Goal: Task Accomplishment & Management: Use online tool/utility

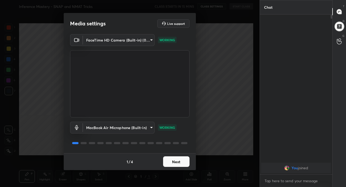
click at [174, 159] on button "Next" at bounding box center [176, 161] width 26 height 11
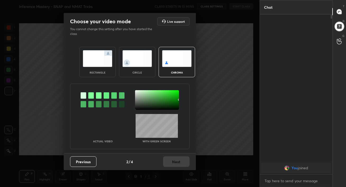
click at [103, 63] on img at bounding box center [98, 58] width 30 height 17
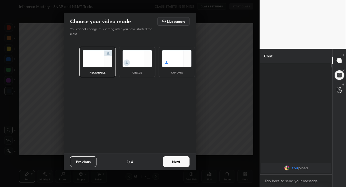
scroll to position [65, 71]
click at [176, 158] on button "Next" at bounding box center [176, 161] width 26 height 11
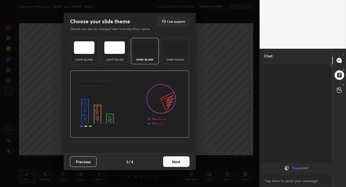
click at [180, 54] on div "Dark Ruled" at bounding box center [175, 51] width 28 height 26
click at [181, 164] on button "Next" at bounding box center [176, 161] width 26 height 11
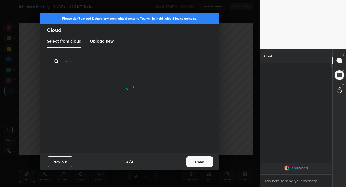
click at [100, 44] on h3 "Upload new" at bounding box center [102, 41] width 24 height 6
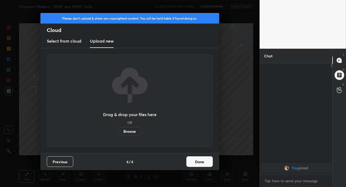
click at [131, 130] on label "Browse" at bounding box center [129, 131] width 23 height 8
click at [118, 130] on input "Browse" at bounding box center [118, 131] width 0 height 8
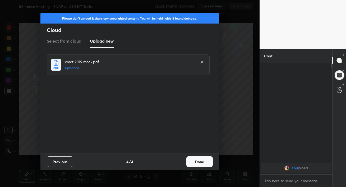
click at [196, 159] on button "Done" at bounding box center [199, 161] width 26 height 11
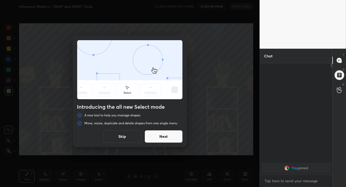
click at [158, 138] on button "Next" at bounding box center [163, 136] width 38 height 13
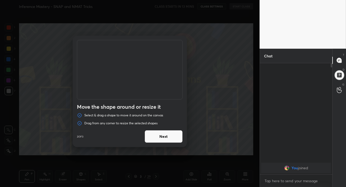
click at [158, 138] on button "Next" at bounding box center [163, 136] width 38 height 13
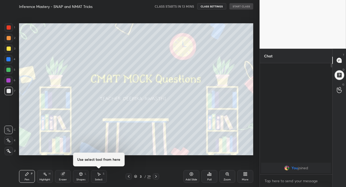
click at [156, 178] on div at bounding box center [156, 176] width 6 height 6
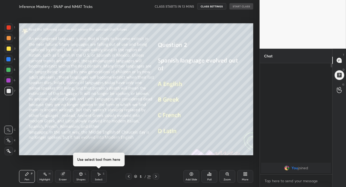
click at [156, 178] on div at bounding box center [156, 176] width 6 height 6
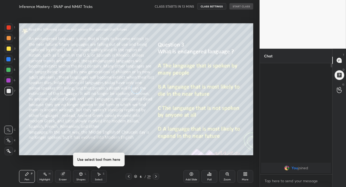
click at [156, 178] on div at bounding box center [156, 176] width 6 height 6
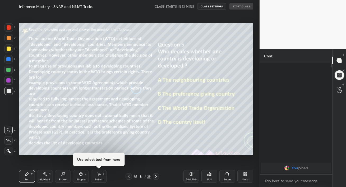
click at [156, 178] on div at bounding box center [156, 176] width 6 height 6
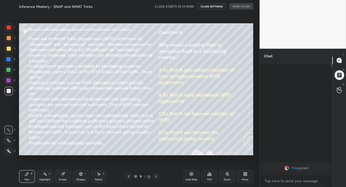
click at [156, 178] on div at bounding box center [156, 176] width 6 height 6
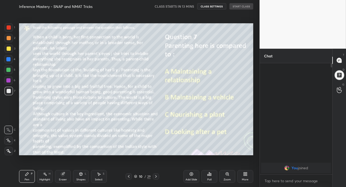
click at [156, 178] on div at bounding box center [156, 176] width 6 height 6
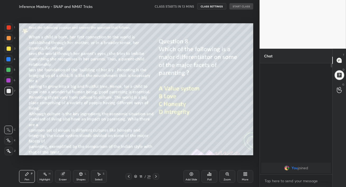
click at [156, 178] on div at bounding box center [156, 176] width 6 height 6
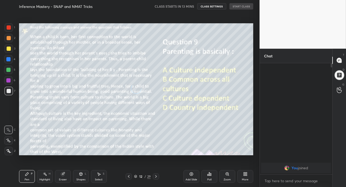
click at [156, 178] on div at bounding box center [156, 176] width 6 height 6
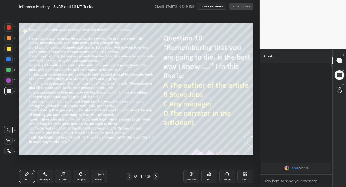
click at [156, 178] on div at bounding box center [156, 176] width 6 height 6
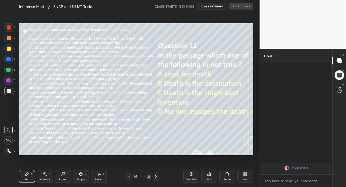
click at [156, 178] on div at bounding box center [156, 176] width 6 height 6
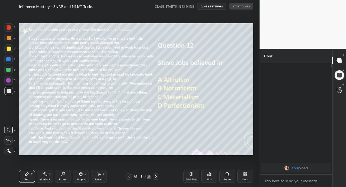
click at [156, 178] on div at bounding box center [156, 176] width 6 height 6
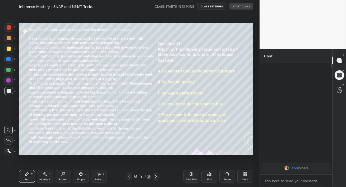
click at [156, 178] on div at bounding box center [156, 176] width 6 height 6
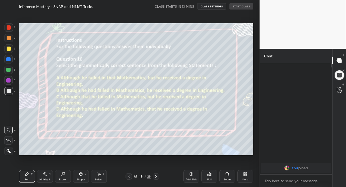
click at [156, 178] on div at bounding box center [156, 176] width 6 height 6
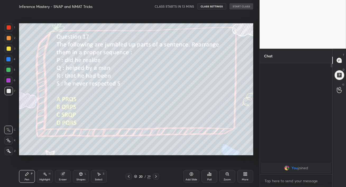
click at [156, 178] on div at bounding box center [156, 176] width 6 height 6
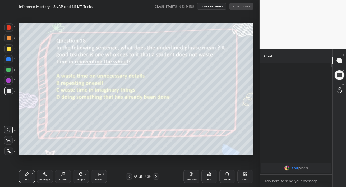
click at [156, 178] on div at bounding box center [156, 176] width 6 height 6
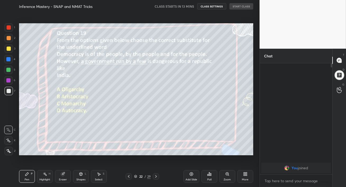
click at [156, 178] on div at bounding box center [156, 176] width 6 height 6
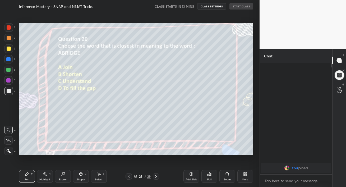
click at [156, 178] on div at bounding box center [156, 176] width 6 height 6
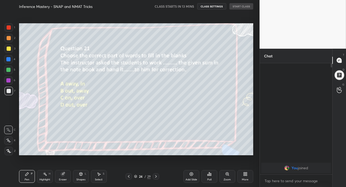
click at [156, 178] on div at bounding box center [156, 176] width 6 height 6
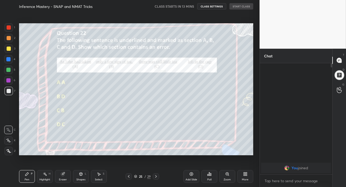
click at [156, 178] on div at bounding box center [156, 176] width 6 height 6
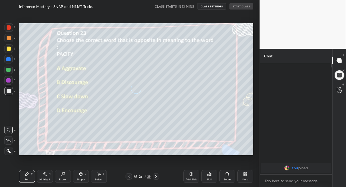
click at [156, 178] on div at bounding box center [156, 176] width 6 height 6
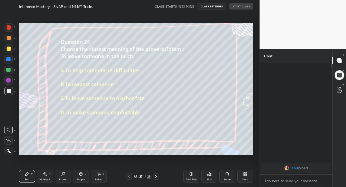
click at [156, 178] on div at bounding box center [156, 176] width 6 height 6
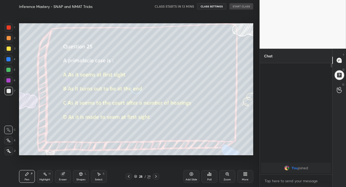
click at [156, 178] on div at bounding box center [156, 176] width 6 height 6
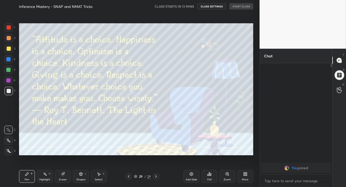
click at [156, 178] on div at bounding box center [156, 176] width 6 height 6
click at [243, 175] on icon at bounding box center [243, 174] width 1 height 1
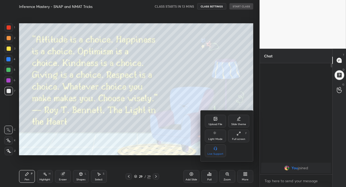
click at [212, 116] on div "Upload File" at bounding box center [215, 121] width 21 height 13
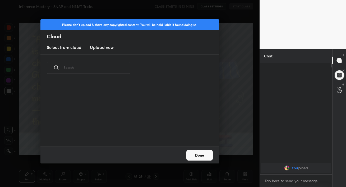
scroll to position [65, 169]
click at [106, 47] on h3 "Upload new" at bounding box center [102, 47] width 24 height 6
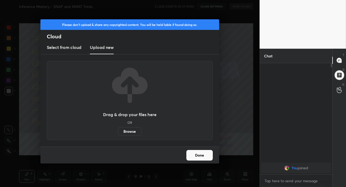
click at [126, 132] on label "Browse" at bounding box center [129, 131] width 23 height 8
click at [118, 132] on input "Browse" at bounding box center [118, 131] width 0 height 8
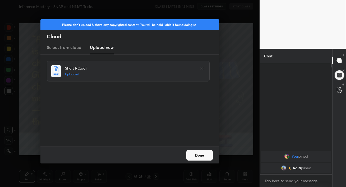
click at [204, 157] on button "Done" at bounding box center [199, 155] width 26 height 11
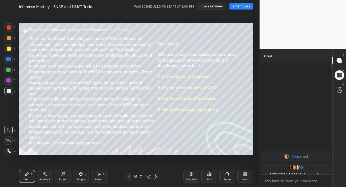
click at [242, 4] on button "START CLASS" at bounding box center [241, 6] width 24 height 6
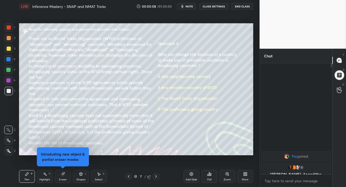
click at [189, 173] on div "Add Slide" at bounding box center [191, 176] width 16 height 13
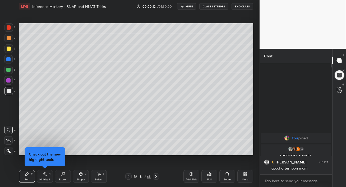
click at [8, 73] on div at bounding box center [8, 69] width 8 height 8
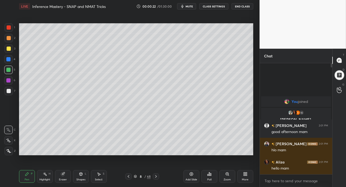
click at [10, 49] on div at bounding box center [9, 48] width 4 height 4
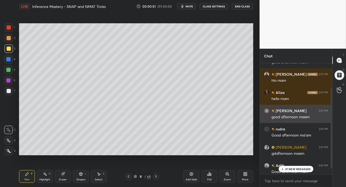
scroll to position [41, 0]
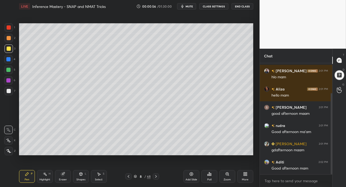
drag, startPoint x: 11, startPoint y: 58, endPoint x: 17, endPoint y: 59, distance: 6.6
click at [11, 58] on div at bounding box center [8, 59] width 8 height 8
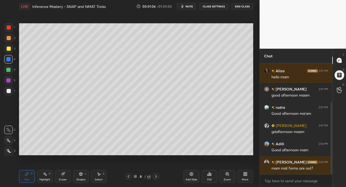
scroll to position [72, 0]
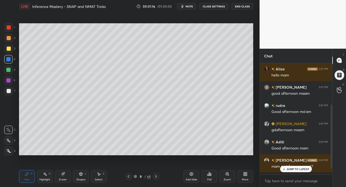
drag, startPoint x: 10, startPoint y: 91, endPoint x: 17, endPoint y: 93, distance: 7.7
click at [11, 92] on div at bounding box center [8, 91] width 8 height 8
click at [287, 167] on p "JUMP TO LATEST" at bounding box center [297, 168] width 23 height 3
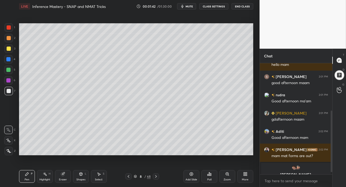
scroll to position [88, 0]
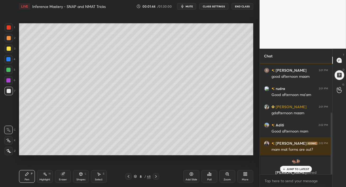
click at [288, 169] on p "JUMP TO LATEST" at bounding box center [297, 168] width 23 height 3
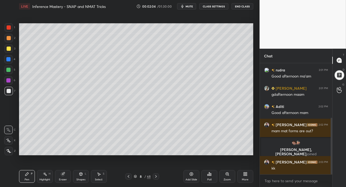
drag, startPoint x: 6, startPoint y: 72, endPoint x: 10, endPoint y: 76, distance: 5.3
click at [7, 72] on div at bounding box center [8, 69] width 8 height 8
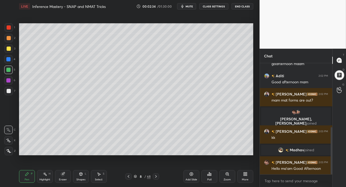
scroll to position [150, 0]
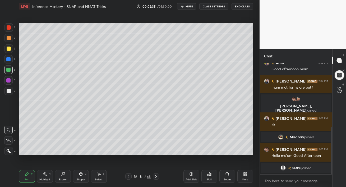
drag, startPoint x: 12, startPoint y: 91, endPoint x: 16, endPoint y: 94, distance: 5.9
click at [12, 91] on div at bounding box center [8, 91] width 8 height 8
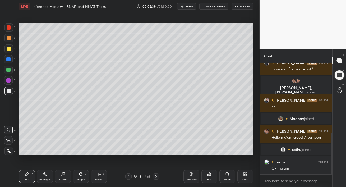
scroll to position [187, 0]
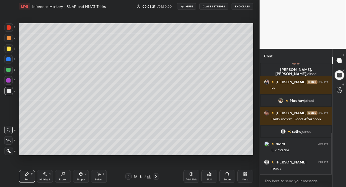
click at [130, 175] on icon at bounding box center [128, 176] width 4 height 4
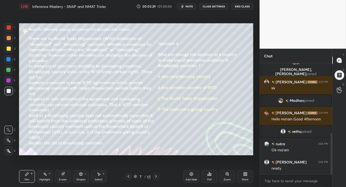
click at [8, 36] on div at bounding box center [8, 38] width 8 height 8
click at [191, 6] on span "mute" at bounding box center [188, 6] width 7 height 4
click at [244, 173] on icon at bounding box center [243, 172] width 1 height 1
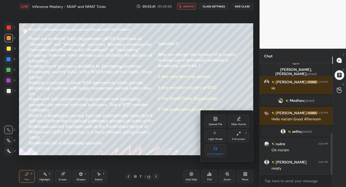
click at [241, 139] on div "Full screen" at bounding box center [238, 139] width 13 height 3
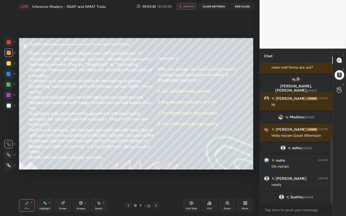
scroll to position [170, 0]
click at [299, 186] on span "Sushila" at bounding box center [296, 197] width 12 height 4
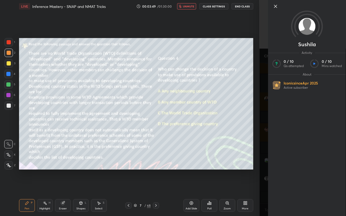
click at [276, 8] on icon at bounding box center [275, 6] width 6 height 6
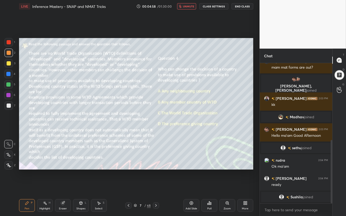
click at [190, 8] on button "unmute" at bounding box center [186, 6] width 19 height 6
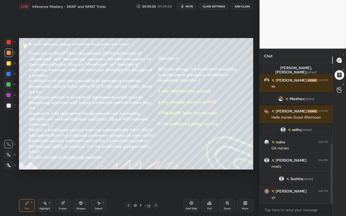
click at [1, 87] on div "1 2 3 4 5 6 7 C X Z C X Z E E Erase all H H" at bounding box center [8, 103] width 17 height 131
click at [7, 86] on div at bounding box center [8, 84] width 4 height 4
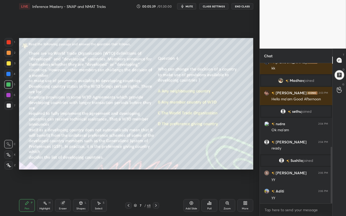
scroll to position [219, 0]
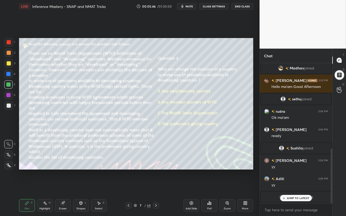
click at [292, 186] on div "JUMP TO LATEST" at bounding box center [296, 198] width 32 height 6
click at [298, 186] on span "Keshav" at bounding box center [296, 197] width 12 height 4
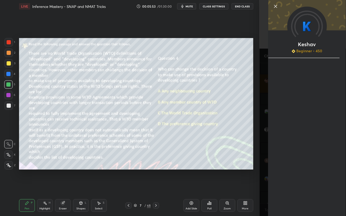
scroll to position [226, 0]
click at [276, 6] on icon at bounding box center [275, 6] width 6 height 6
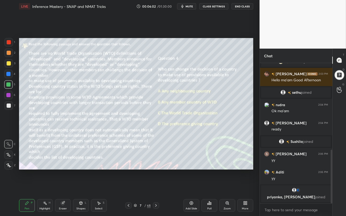
click at [209, 186] on div "Poll" at bounding box center [209, 205] width 16 height 13
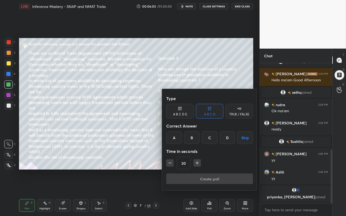
click at [227, 138] on div "D" at bounding box center [227, 137] width 16 height 13
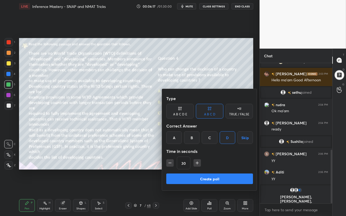
click at [208, 180] on button "Create poll" at bounding box center [209, 178] width 87 height 11
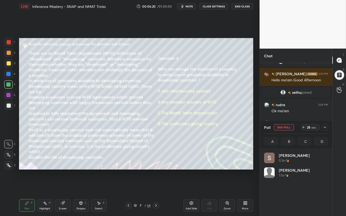
scroll to position [62, 62]
click at [190, 6] on span "mute" at bounding box center [188, 6] width 7 height 4
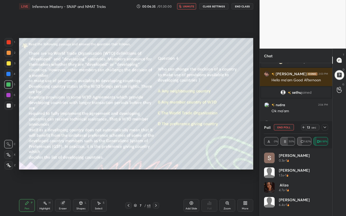
click at [187, 8] on button "unmute" at bounding box center [186, 6] width 19 height 6
click at [323, 129] on icon at bounding box center [324, 127] width 4 height 4
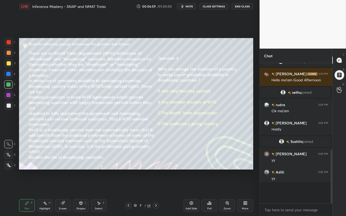
scroll to position [1, 2]
click at [10, 95] on div at bounding box center [8, 95] width 4 height 4
click at [11, 64] on div at bounding box center [8, 63] width 8 height 8
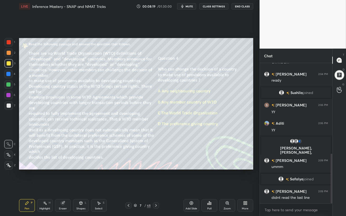
scroll to position [269, 0]
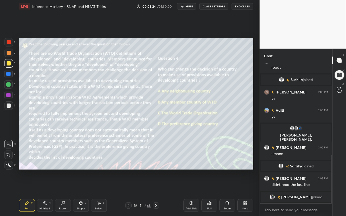
click at [156, 186] on icon at bounding box center [156, 205] width 2 height 3
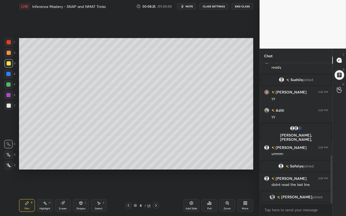
click at [155, 186] on icon at bounding box center [156, 205] width 4 height 4
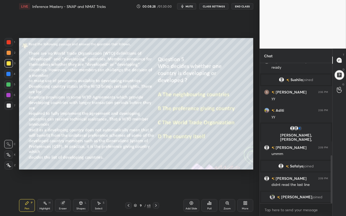
click at [8, 93] on div at bounding box center [8, 95] width 4 height 4
click at [8, 84] on div at bounding box center [8, 84] width 4 height 4
click at [188, 7] on span "mute" at bounding box center [188, 6] width 7 height 4
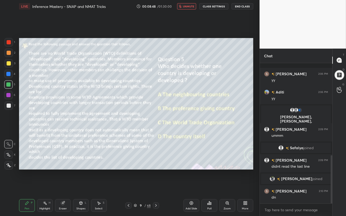
scroll to position [287, 0]
click at [185, 7] on span "unmute" at bounding box center [188, 6] width 11 height 4
click at [208, 186] on div "Poll" at bounding box center [209, 205] width 16 height 13
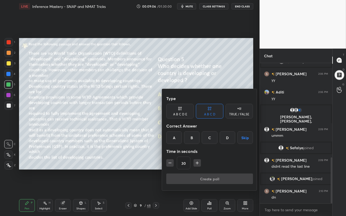
click at [192, 138] on div "B" at bounding box center [192, 137] width 16 height 13
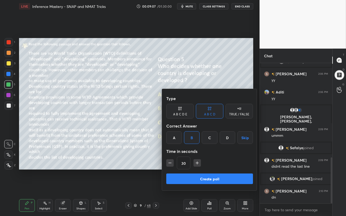
click at [196, 180] on button "Create poll" at bounding box center [209, 178] width 87 height 11
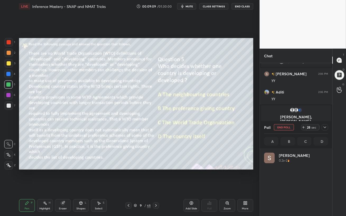
scroll to position [62, 62]
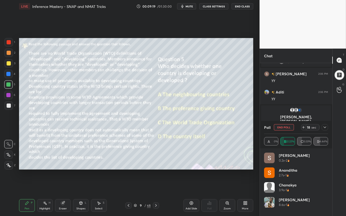
click at [7, 83] on div at bounding box center [8, 84] width 4 height 4
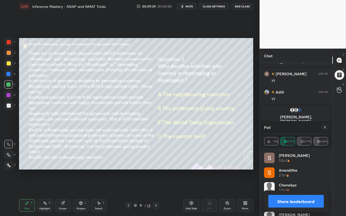
click at [326, 128] on icon at bounding box center [324, 127] width 4 height 4
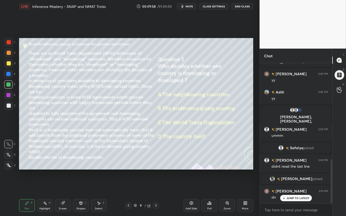
scroll to position [305, 0]
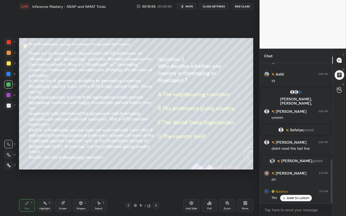
click at [288, 186] on p "JUMP TO LATEST" at bounding box center [297, 197] width 23 height 3
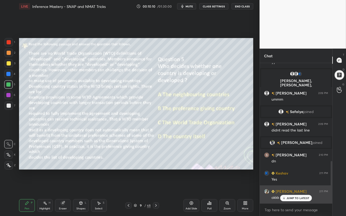
click at [284, 186] on icon at bounding box center [283, 197] width 3 height 3
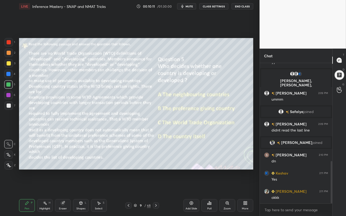
click at [156, 186] on icon at bounding box center [156, 205] width 2 height 3
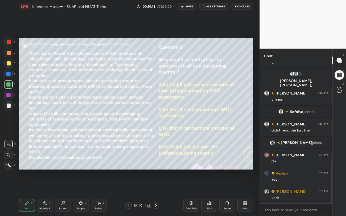
click at [9, 63] on div at bounding box center [9, 63] width 4 height 4
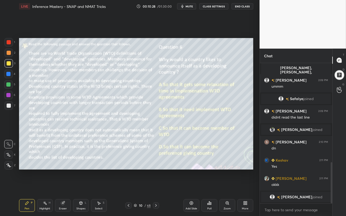
click at [189, 7] on span "mute" at bounding box center [188, 6] width 7 height 4
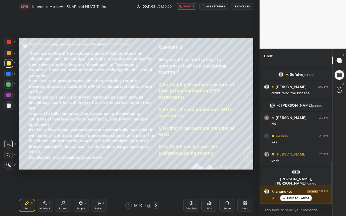
scroll to position [348, 0]
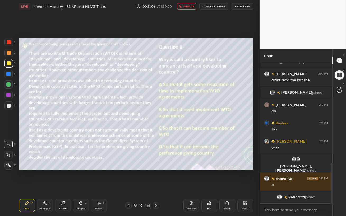
click at [189, 6] on span "unmute" at bounding box center [188, 6] width 11 height 4
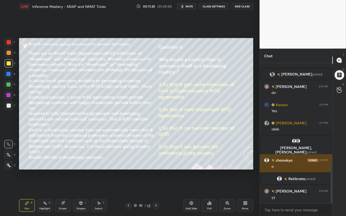
click at [275, 160] on h6 "chanakya" at bounding box center [283, 160] width 18 height 6
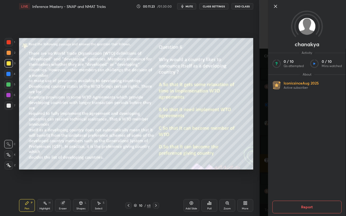
click at [275, 7] on icon at bounding box center [275, 6] width 6 height 6
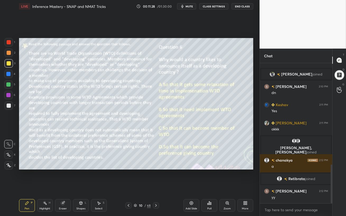
click at [208, 186] on div "Poll" at bounding box center [209, 205] width 16 height 13
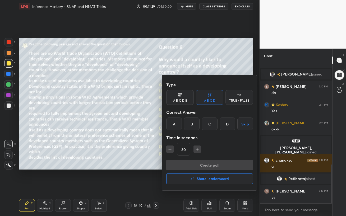
click at [174, 128] on div "A" at bounding box center [174, 123] width 16 height 13
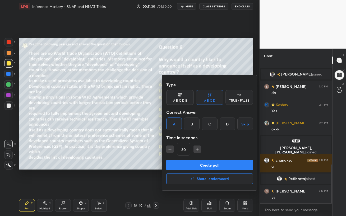
click at [200, 169] on button "Create poll" at bounding box center [209, 165] width 87 height 11
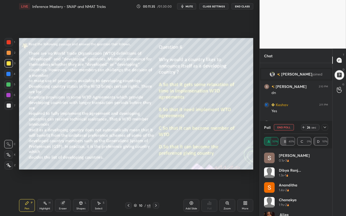
scroll to position [407, 0]
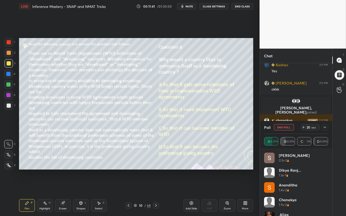
drag, startPoint x: 7, startPoint y: 62, endPoint x: 13, endPoint y: 66, distance: 7.6
click at [7, 62] on div at bounding box center [9, 63] width 4 height 4
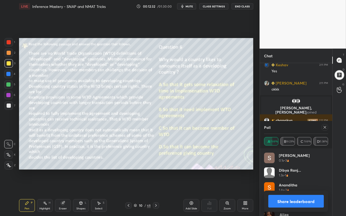
click at [323, 126] on icon at bounding box center [324, 127] width 4 height 4
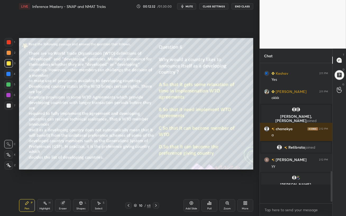
scroll to position [379, 0]
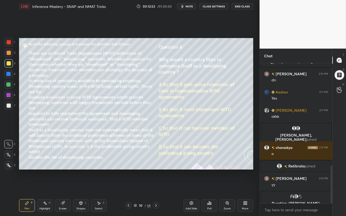
click at [8, 107] on div at bounding box center [9, 105] width 4 height 4
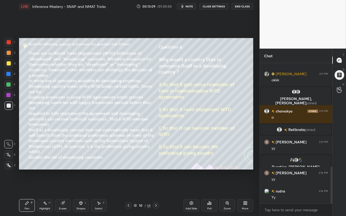
scroll to position [413, 0]
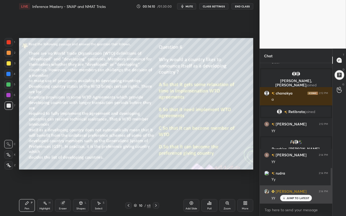
click at [289, 186] on p "JUMP TO LATEST" at bounding box center [297, 197] width 23 height 3
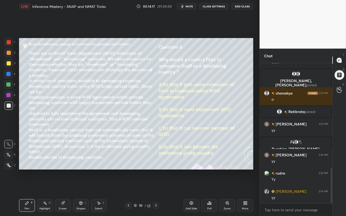
scroll to position [432, 0]
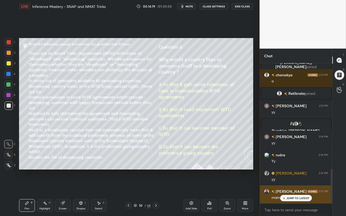
click at [301, 186] on p "JUMP TO LATEST" at bounding box center [297, 197] width 23 height 3
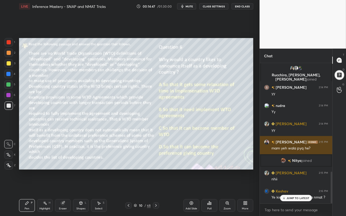
scroll to position [139, 71]
click at [300, 186] on p "JUMP TO LATEST" at bounding box center [297, 197] width 23 height 3
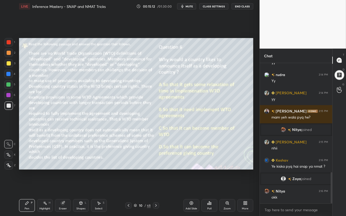
scroll to position [488, 0]
click at [156, 186] on icon at bounding box center [156, 205] width 4 height 4
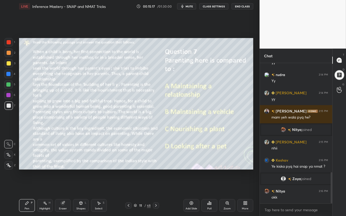
click at [6, 54] on div at bounding box center [8, 53] width 8 height 8
drag, startPoint x: 191, startPoint y: 185, endPoint x: 191, endPoint y: 6, distance: 179.0
click at [191, 6] on span "mute" at bounding box center [188, 6] width 7 height 4
drag, startPoint x: 188, startPoint y: 6, endPoint x: 190, endPoint y: 11, distance: 5.7
click at [188, 6] on span "unmute" at bounding box center [188, 6] width 11 height 4
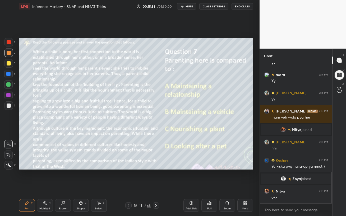
click at [186, 9] on button "mute" at bounding box center [186, 6] width 19 height 6
click at [186, 8] on button "unmute" at bounding box center [186, 6] width 19 height 6
drag, startPoint x: 187, startPoint y: 6, endPoint x: 187, endPoint y: 185, distance: 179.3
click at [187, 6] on span "mute" at bounding box center [188, 6] width 7 height 4
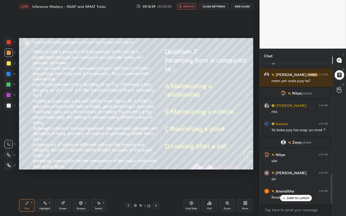
scroll to position [543, 0]
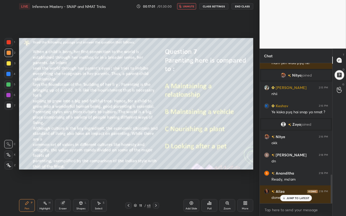
click at [187, 6] on span "unmute" at bounding box center [188, 6] width 11 height 4
click at [287, 186] on div "JUMP TO LATEST" at bounding box center [296, 198] width 32 height 6
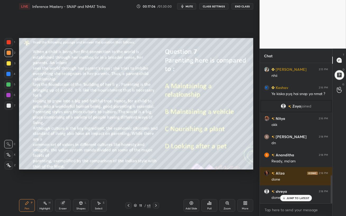
click at [287, 186] on div "JUMP TO LATEST" at bounding box center [296, 198] width 32 height 6
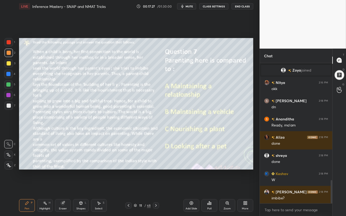
scroll to position [710, 0]
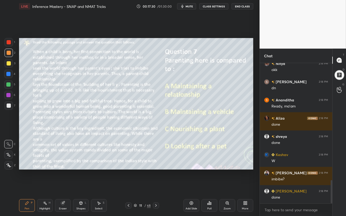
click at [187, 9] on button "mute" at bounding box center [186, 6] width 19 height 6
click at [187, 9] on button "unmute" at bounding box center [186, 6] width 19 height 6
click at [207, 186] on div "Poll" at bounding box center [209, 205] width 16 height 13
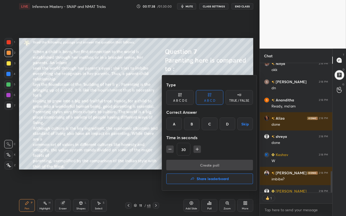
click at [210, 124] on div "C" at bounding box center [209, 123] width 16 height 13
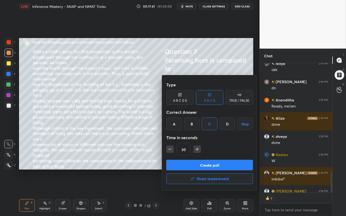
click at [207, 164] on button "Create poll" at bounding box center [209, 165] width 87 height 11
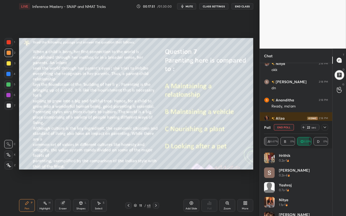
scroll to position [737, 0]
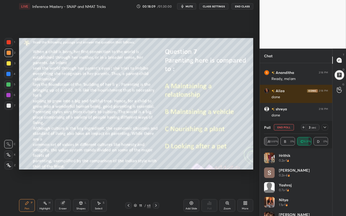
click at [8, 165] on icon at bounding box center [9, 165] width 4 height 3
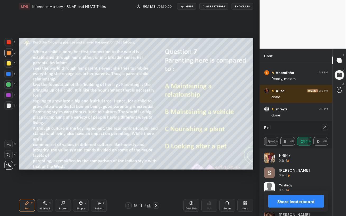
click at [325, 129] on icon at bounding box center [324, 127] width 4 height 4
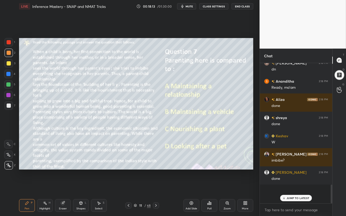
scroll to position [710, 0]
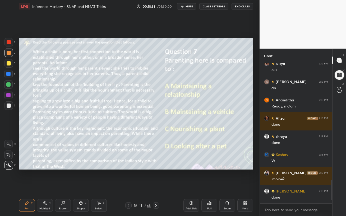
click at [157, 186] on icon at bounding box center [156, 205] width 4 height 4
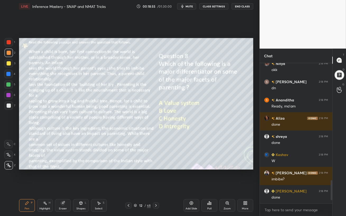
click at [190, 7] on span "mute" at bounding box center [188, 6] width 7 height 4
click at [189, 7] on span "unmute" at bounding box center [188, 6] width 11 height 4
click at [209, 186] on div "Poll" at bounding box center [209, 205] width 16 height 13
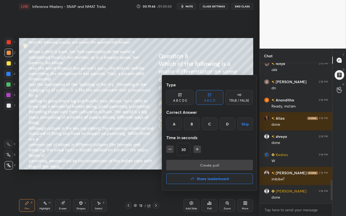
click at [175, 124] on div "A" at bounding box center [174, 123] width 16 height 13
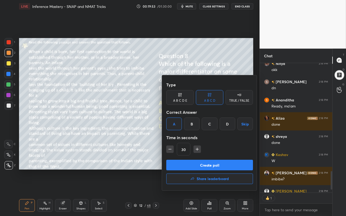
scroll to position [2, 2]
click at [206, 164] on button "Create poll" at bounding box center [209, 165] width 87 height 11
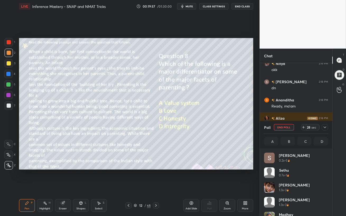
scroll to position [62, 62]
click at [10, 81] on div at bounding box center [8, 84] width 8 height 8
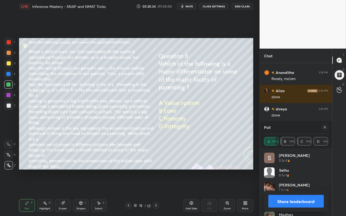
click at [324, 127] on icon at bounding box center [324, 127] width 3 height 3
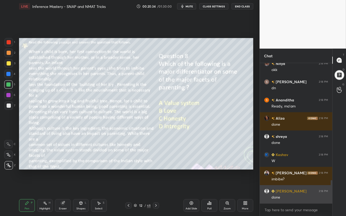
scroll to position [139, 71]
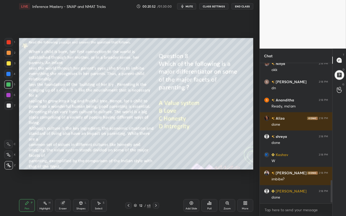
click at [10, 58] on div "2" at bounding box center [9, 54] width 11 height 11
click at [158, 186] on icon at bounding box center [156, 205] width 4 height 4
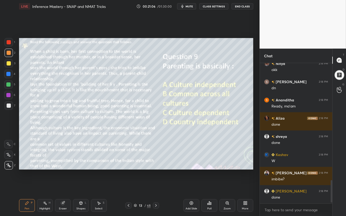
click at [190, 7] on span "mute" at bounding box center [188, 6] width 7 height 4
click at [191, 5] on span "unmute" at bounding box center [188, 6] width 11 height 4
click at [203, 186] on div "Poll" at bounding box center [209, 205] width 16 height 13
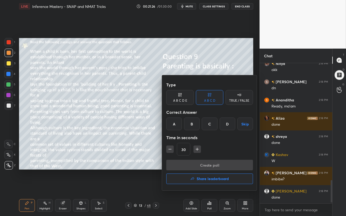
click at [208, 127] on div "C" at bounding box center [209, 123] width 16 height 13
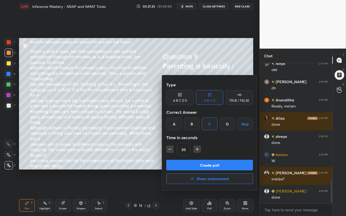
drag, startPoint x: 221, startPoint y: 166, endPoint x: 251, endPoint y: 171, distance: 30.3
click at [246, 167] on button "Create poll" at bounding box center [209, 165] width 87 height 11
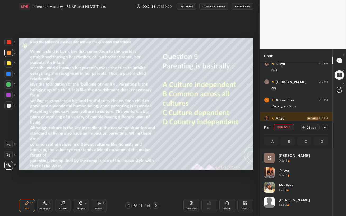
scroll to position [2, 2]
click at [191, 8] on button "mute" at bounding box center [186, 6] width 19 height 6
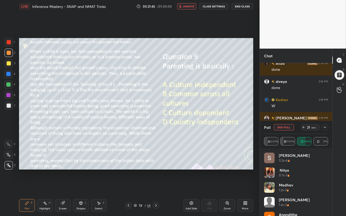
click at [188, 7] on span "unmute" at bounding box center [188, 6] width 11 height 4
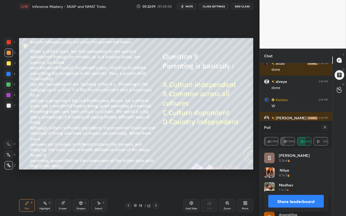
click at [327, 128] on div at bounding box center [324, 127] width 6 height 6
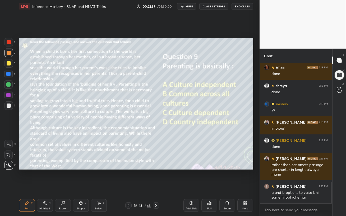
scroll to position [779, 0]
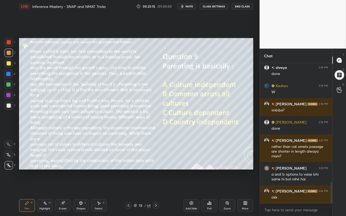
click at [156, 186] on icon at bounding box center [156, 205] width 4 height 4
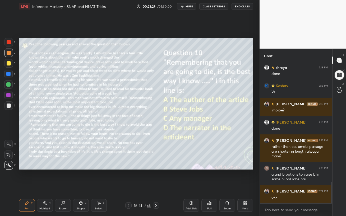
click at [155, 186] on icon at bounding box center [156, 205] width 4 height 4
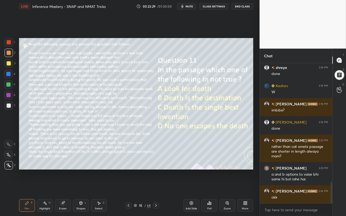
click at [156, 186] on icon at bounding box center [156, 205] width 4 height 4
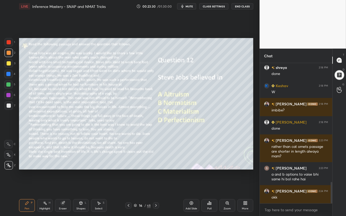
click at [156, 186] on icon at bounding box center [156, 205] width 4 height 4
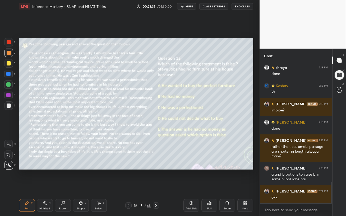
click at [156, 186] on icon at bounding box center [156, 205] width 4 height 4
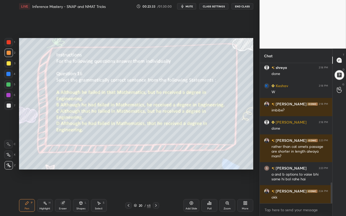
scroll to position [797, 0]
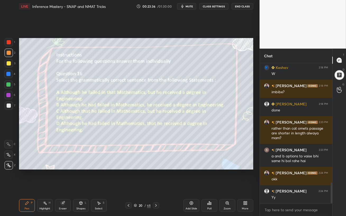
click at [8, 85] on div at bounding box center [8, 84] width 4 height 4
click at [7, 64] on div at bounding box center [9, 63] width 4 height 4
click at [188, 6] on span "mute" at bounding box center [188, 6] width 7 height 4
click at [188, 7] on span "unmute" at bounding box center [188, 6] width 11 height 4
click at [188, 7] on span "mute" at bounding box center [188, 6] width 7 height 4
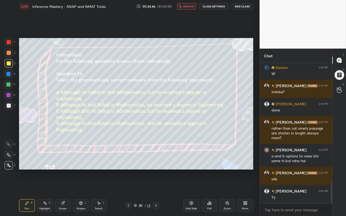
click at [188, 6] on span "unmute" at bounding box center [188, 6] width 11 height 4
click at [208, 186] on icon at bounding box center [209, 203] width 4 height 4
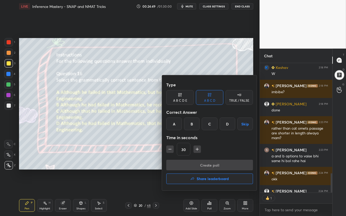
scroll to position [128, 71]
click at [194, 125] on div "B" at bounding box center [192, 123] width 16 height 13
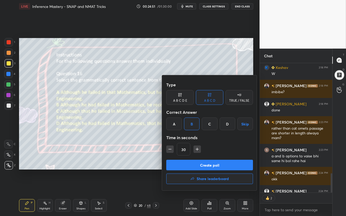
click at [196, 164] on button "Create poll" at bounding box center [209, 165] width 87 height 11
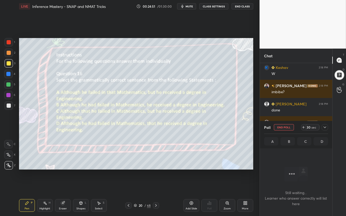
scroll to position [2, 2]
click at [188, 7] on span "mute" at bounding box center [188, 6] width 7 height 4
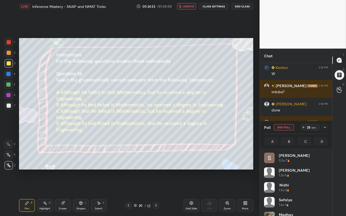
scroll to position [62, 62]
click at [186, 8] on button "unmute" at bounding box center [186, 6] width 19 height 6
click at [9, 52] on div at bounding box center [9, 53] width 4 height 4
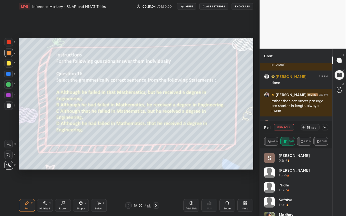
click at [8, 85] on div at bounding box center [8, 84] width 4 height 4
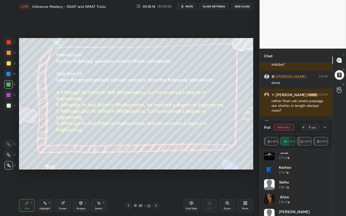
scroll to position [0, 0]
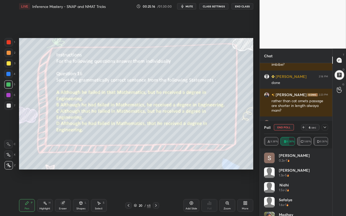
click at [324, 126] on icon at bounding box center [324, 127] width 4 height 4
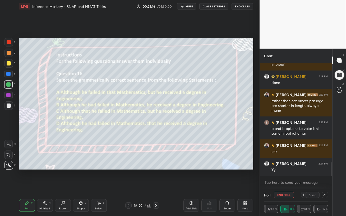
scroll to position [0, 2]
click at [285, 186] on button "End Poll" at bounding box center [284, 195] width 20 height 6
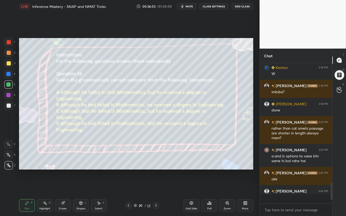
scroll to position [797, 0]
click at [8, 106] on div at bounding box center [9, 105] width 4 height 4
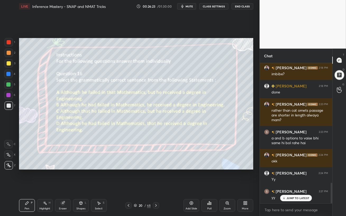
drag, startPoint x: 156, startPoint y: 207, endPoint x: 162, endPoint y: 215, distance: 9.9
click at [161, 186] on div "Pen P Highlight H Eraser Shapes L Select S 20 / 68 Add Slide Poll Zoom More" at bounding box center [136, 205] width 234 height 21
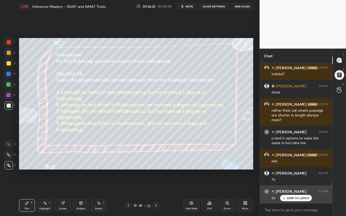
drag, startPoint x: 288, startPoint y: 198, endPoint x: 287, endPoint y: 201, distance: 2.8
click at [288, 186] on p "JUMP TO LATEST" at bounding box center [297, 197] width 23 height 3
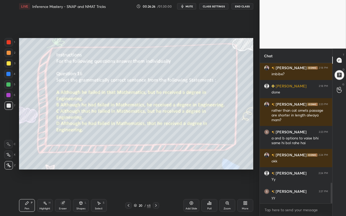
scroll to position [833, 0]
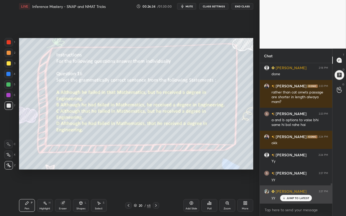
click at [286, 186] on p "JUMP TO LATEST" at bounding box center [297, 197] width 23 height 3
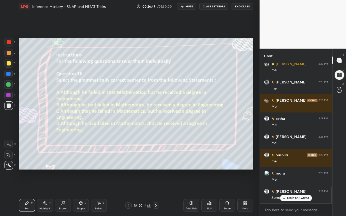
scroll to position [1015, 0]
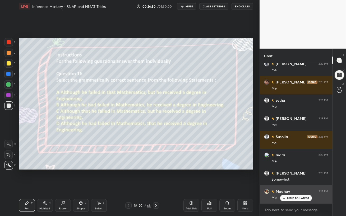
click at [299, 186] on div "JUMP TO LATEST" at bounding box center [296, 198] width 32 height 6
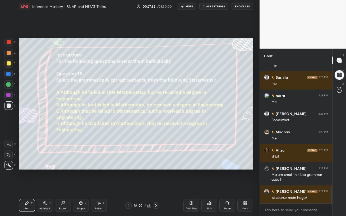
scroll to position [1080, 0]
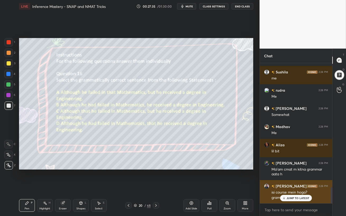
click at [285, 186] on icon at bounding box center [283, 197] width 3 height 3
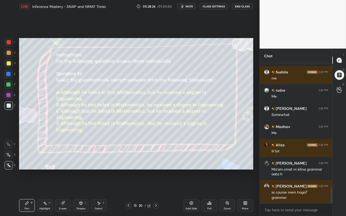
drag, startPoint x: 156, startPoint y: 206, endPoint x: 155, endPoint y: 213, distance: 7.0
click at [154, 186] on div "Pen P Highlight H Eraser Shapes L Select S 20 / 68 Add Slide Poll Zoom More" at bounding box center [136, 205] width 234 height 21
click at [155, 186] on icon at bounding box center [156, 205] width 4 height 4
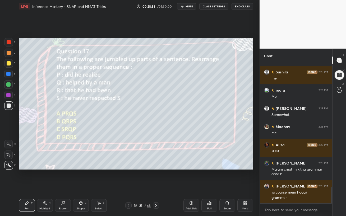
click at [8, 64] on div at bounding box center [9, 63] width 4 height 4
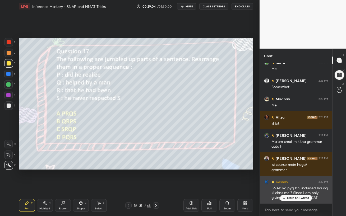
click at [291, 186] on p "JUMP TO LATEST" at bounding box center [297, 197] width 23 height 3
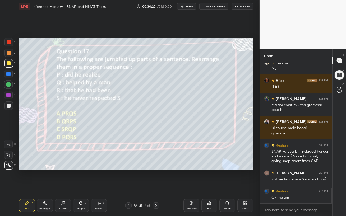
scroll to position [1162, 0]
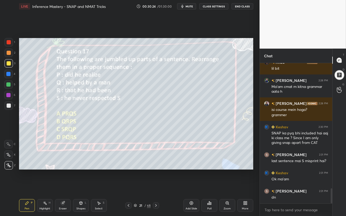
click at [63, 186] on div "Eraser" at bounding box center [63, 208] width 8 height 3
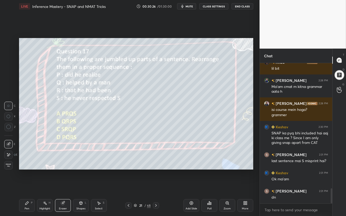
click at [27, 186] on icon at bounding box center [27, 203] width 4 height 4
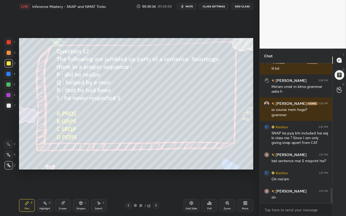
click at [210, 186] on div "Poll" at bounding box center [209, 205] width 16 height 13
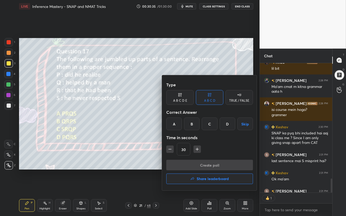
scroll to position [2, 2]
click at [176, 122] on div "A" at bounding box center [174, 123] width 16 height 13
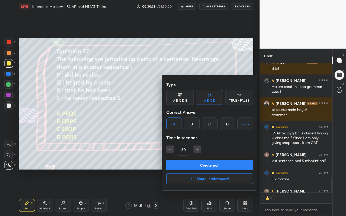
click at [218, 168] on button "Create poll" at bounding box center [209, 165] width 87 height 11
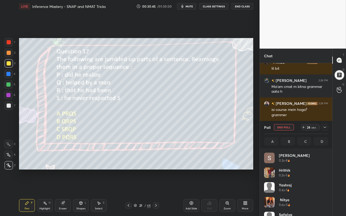
scroll to position [1190, 0]
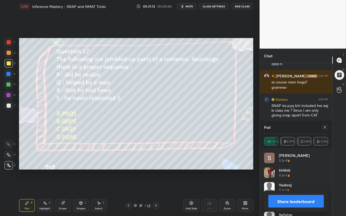
click at [324, 126] on icon at bounding box center [324, 127] width 4 height 4
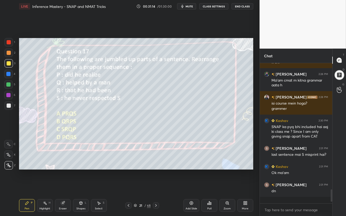
scroll to position [139, 71]
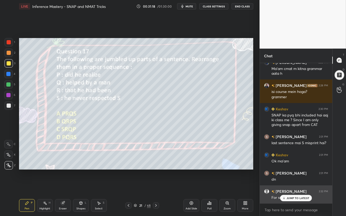
click at [288, 186] on div "JUMP TO LATEST" at bounding box center [296, 198] width 32 height 6
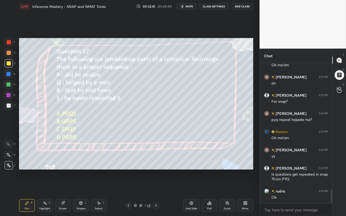
scroll to position [1299, 0]
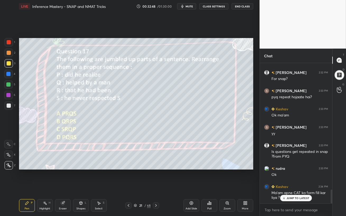
click at [298, 186] on p "JUMP TO LATEST" at bounding box center [297, 197] width 23 height 3
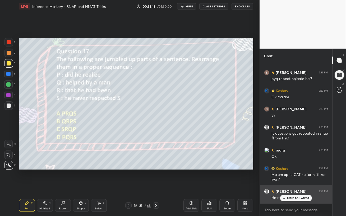
click at [284, 186] on icon at bounding box center [283, 197] width 3 height 3
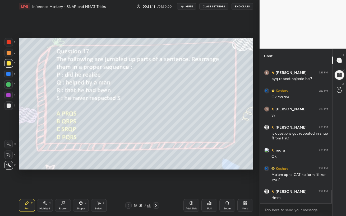
click at [155, 186] on icon at bounding box center [156, 205] width 4 height 4
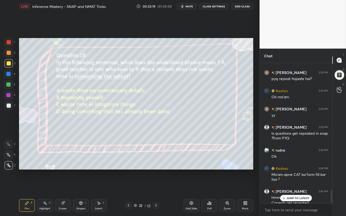
scroll to position [1323, 0]
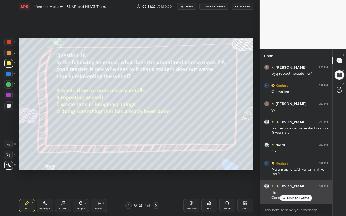
click at [299, 186] on p "JUMP TO LATEST" at bounding box center [297, 197] width 23 height 3
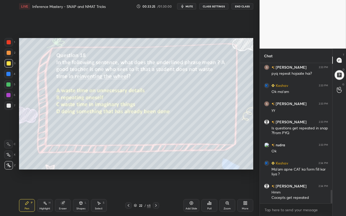
click at [9, 86] on div at bounding box center [8, 84] width 8 height 8
click at [207, 186] on div "Poll" at bounding box center [209, 205] width 16 height 13
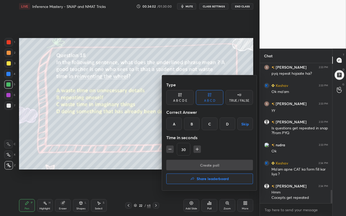
click at [227, 124] on div "D" at bounding box center [227, 123] width 16 height 13
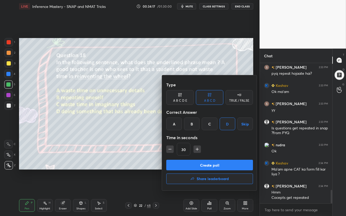
click at [225, 166] on button "Create poll" at bounding box center [209, 165] width 87 height 11
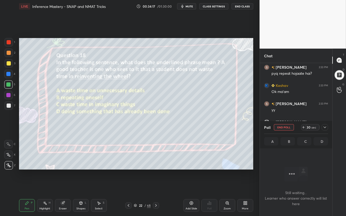
scroll to position [67, 71]
click at [186, 6] on span "mute" at bounding box center [188, 6] width 7 height 4
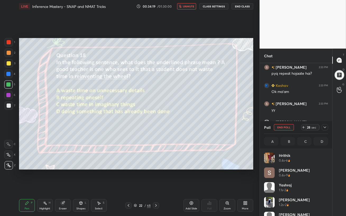
scroll to position [62, 62]
click at [281, 127] on button "End Poll" at bounding box center [284, 127] width 20 height 6
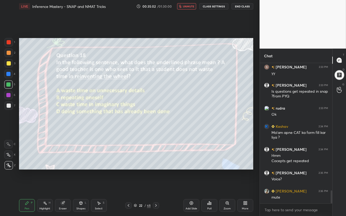
scroll to position [1378, 0]
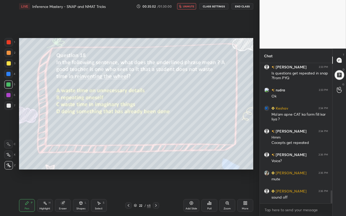
click at [187, 6] on span "unmute" at bounding box center [188, 6] width 11 height 4
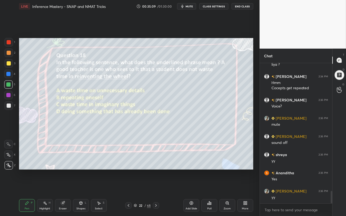
scroll to position [1450, 0]
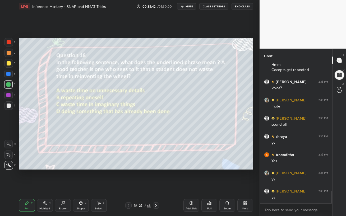
click at [155, 186] on icon at bounding box center [156, 205] width 4 height 4
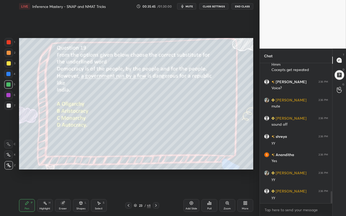
scroll to position [1469, 0]
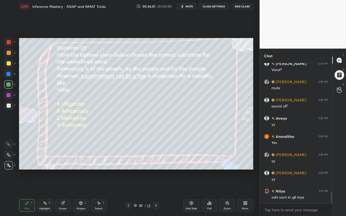
click at [212, 186] on div "Poll" at bounding box center [209, 205] width 16 height 13
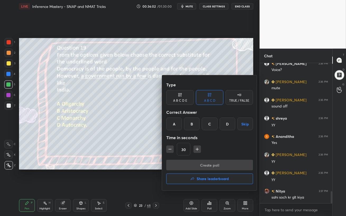
click at [174, 122] on div "A" at bounding box center [174, 123] width 16 height 13
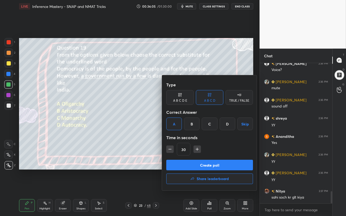
click at [211, 167] on button "Create poll" at bounding box center [209, 165] width 87 height 11
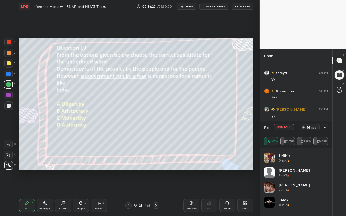
scroll to position [1519, 0]
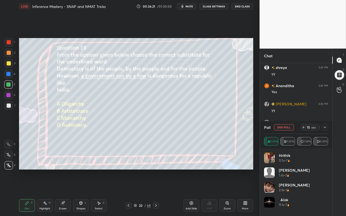
click at [7, 71] on div at bounding box center [8, 74] width 8 height 8
click at [7, 64] on div at bounding box center [9, 63] width 4 height 4
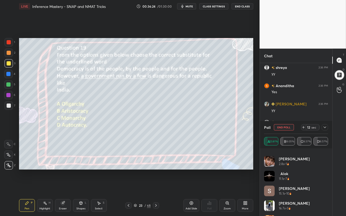
scroll to position [40, 0]
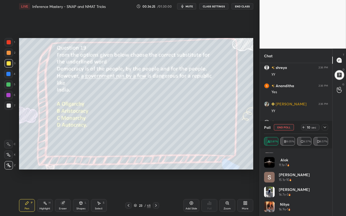
click at [325, 128] on icon at bounding box center [324, 127] width 4 height 4
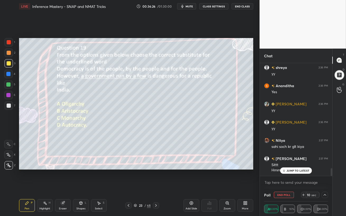
scroll to position [0, 0]
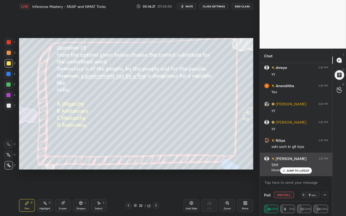
click at [290, 171] on p "JUMP TO LATEST" at bounding box center [297, 170] width 23 height 3
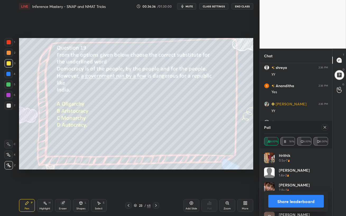
scroll to position [2, 2]
click at [324, 127] on icon at bounding box center [324, 127] width 4 height 4
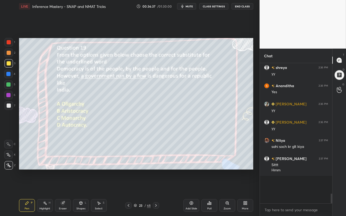
scroll to position [86, 71]
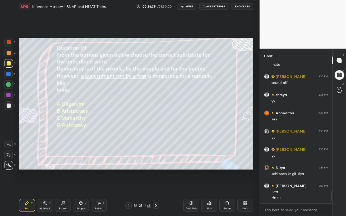
click at [9, 63] on div at bounding box center [9, 63] width 4 height 4
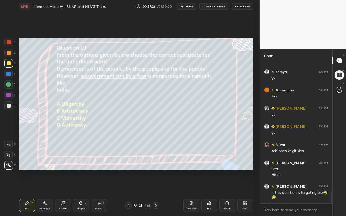
click at [8, 83] on div at bounding box center [8, 84] width 4 height 4
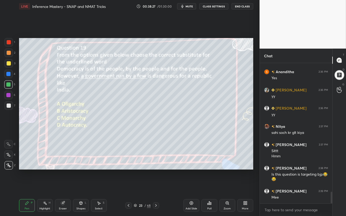
click at [10, 75] on div at bounding box center [8, 74] width 4 height 4
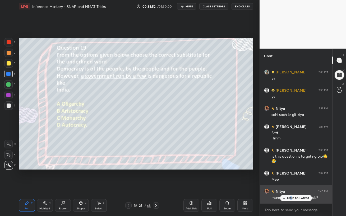
click at [291, 186] on p "JUMP TO LATEST" at bounding box center [297, 197] width 23 height 3
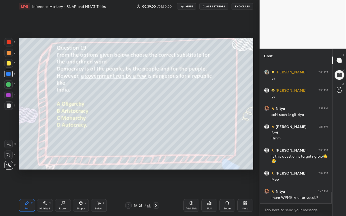
click at [155, 186] on icon at bounding box center [156, 205] width 4 height 4
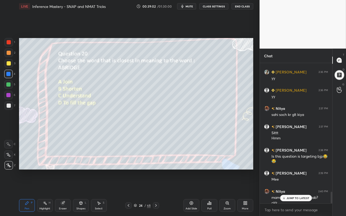
scroll to position [1557, 0]
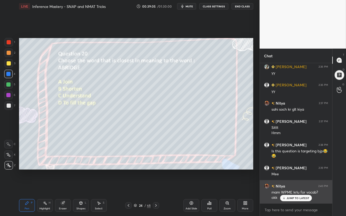
click at [286, 186] on div "JUMP TO LATEST" at bounding box center [296, 198] width 32 height 6
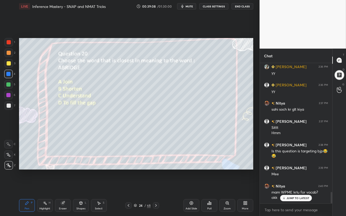
scroll to position [1575, 0]
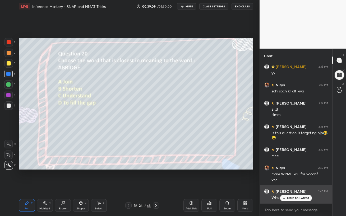
click at [288, 186] on p "JUMP TO LATEST" at bounding box center [297, 197] width 23 height 3
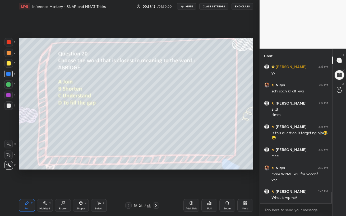
click at [209, 186] on icon at bounding box center [209, 203] width 4 height 4
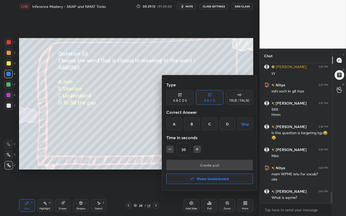
click at [190, 123] on div "B" at bounding box center [192, 123] width 16 height 13
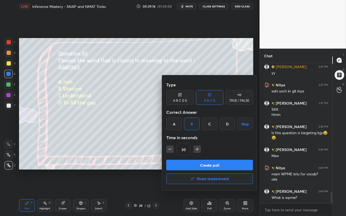
click at [200, 165] on button "Create poll" at bounding box center [209, 165] width 87 height 11
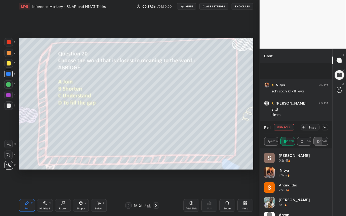
scroll to position [1621, 0]
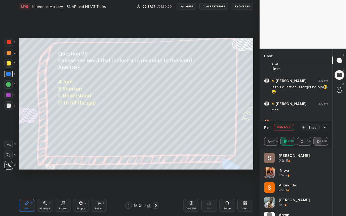
click at [7, 94] on div at bounding box center [8, 95] width 4 height 4
click at [324, 127] on icon at bounding box center [324, 127] width 4 height 4
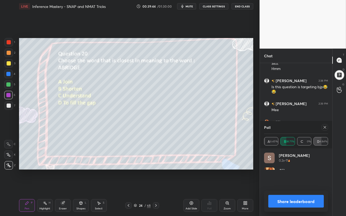
scroll to position [62, 62]
click at [324, 128] on icon at bounding box center [324, 127] width 3 height 3
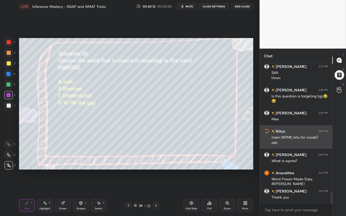
scroll to position [1617, 0]
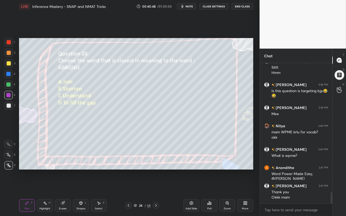
click at [156, 186] on icon at bounding box center [156, 205] width 4 height 4
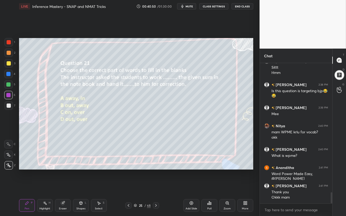
click at [8, 64] on div at bounding box center [9, 63] width 4 height 4
click at [188, 6] on span "mute" at bounding box center [188, 6] width 7 height 4
click at [186, 8] on button "unmute" at bounding box center [186, 6] width 19 height 6
click at [210, 186] on div "Poll" at bounding box center [209, 208] width 4 height 3
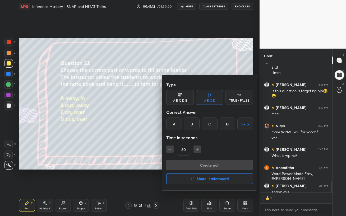
click at [210, 123] on div "C" at bounding box center [209, 123] width 16 height 13
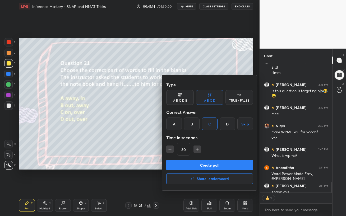
click at [216, 164] on button "Create poll" at bounding box center [209, 165] width 87 height 11
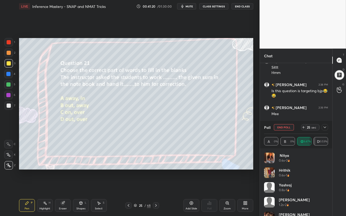
scroll to position [1644, 0]
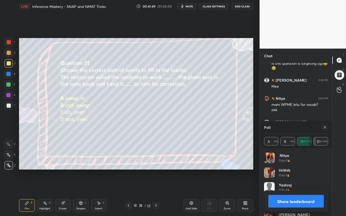
click at [323, 128] on icon at bounding box center [324, 127] width 4 height 4
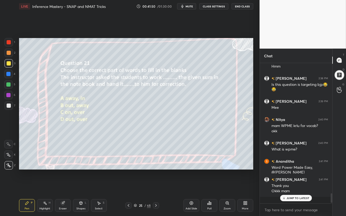
scroll to position [139, 71]
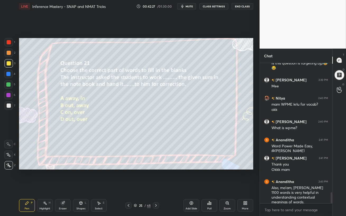
click at [7, 86] on div at bounding box center [8, 84] width 4 height 4
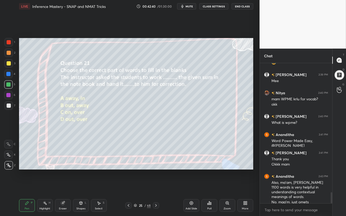
click at [156, 186] on icon at bounding box center [156, 205] width 4 height 4
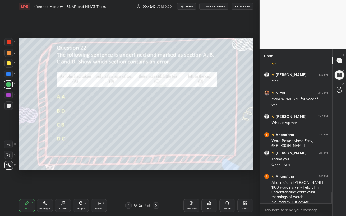
scroll to position [1668, 0]
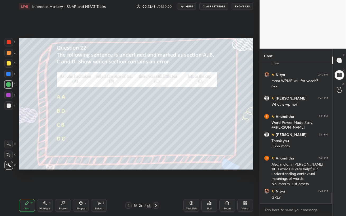
click at [9, 63] on div at bounding box center [9, 63] width 4 height 4
click at [8, 64] on div at bounding box center [9, 63] width 4 height 4
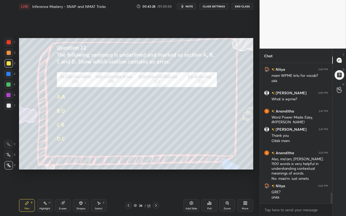
click at [208, 186] on div "Poll" at bounding box center [209, 205] width 16 height 13
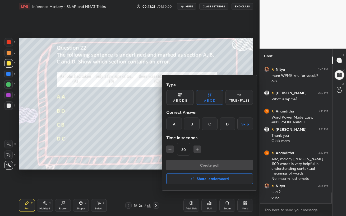
click at [208, 186] on div at bounding box center [173, 108] width 346 height 216
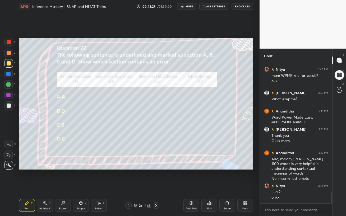
click at [209, 186] on div "Poll" at bounding box center [209, 205] width 16 height 13
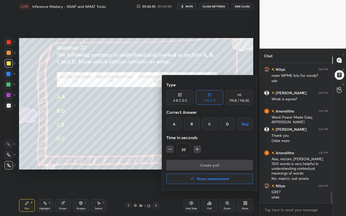
click at [227, 127] on div "D" at bounding box center [227, 123] width 16 height 13
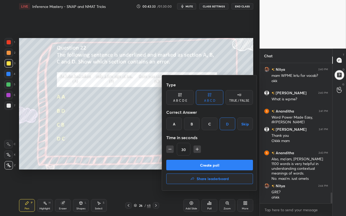
click at [221, 164] on button "Create poll" at bounding box center [209, 165] width 87 height 11
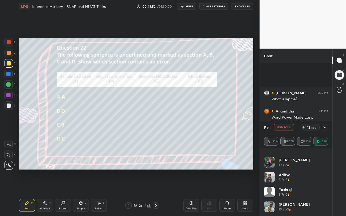
scroll to position [1719, 0]
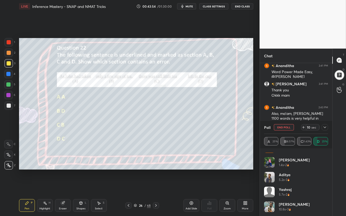
click at [325, 126] on icon at bounding box center [324, 127] width 4 height 4
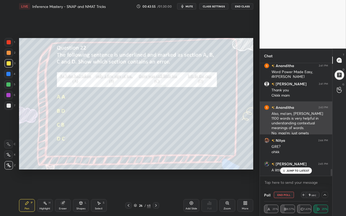
scroll to position [0, 0]
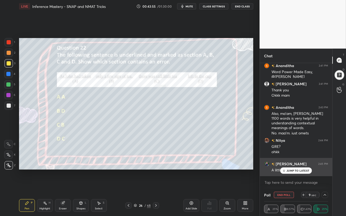
click at [292, 171] on p "JUMP TO LATEST" at bounding box center [297, 170] width 23 height 3
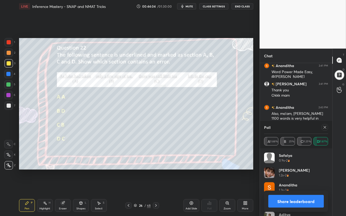
scroll to position [62, 62]
click at [326, 128] on icon at bounding box center [324, 127] width 4 height 4
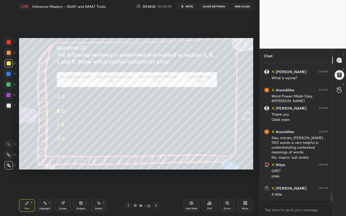
scroll to position [1691, 0]
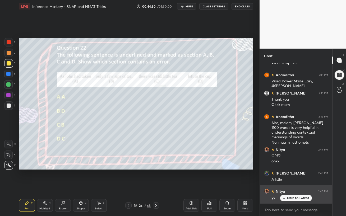
click at [294, 186] on p "JUMP TO LATEST" at bounding box center [297, 197] width 23 height 3
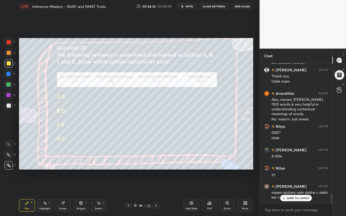
scroll to position [1751, 0]
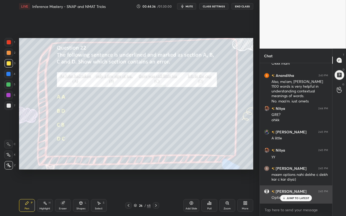
click at [289, 186] on p "JUMP TO LATEST" at bounding box center [297, 197] width 23 height 3
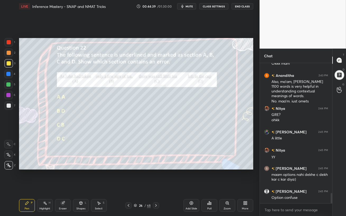
scroll to position [1774, 0]
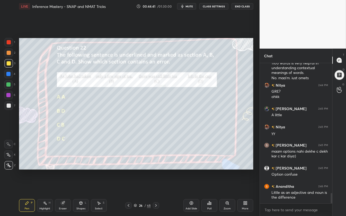
drag, startPoint x: 155, startPoint y: 206, endPoint x: 154, endPoint y: 212, distance: 6.2
click at [154, 186] on div "Pen P Highlight H Eraser Shapes L Select S 26 / 68 Add Slide Poll Zoom More" at bounding box center [136, 205] width 234 height 21
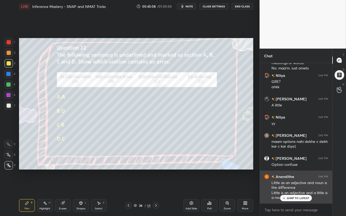
click at [294, 186] on p "JUMP TO LATEST" at bounding box center [297, 197] width 23 height 3
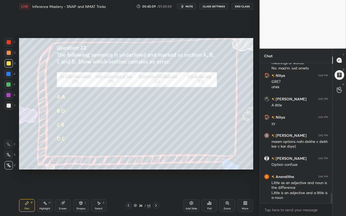
drag, startPoint x: 8, startPoint y: 86, endPoint x: 11, endPoint y: 86, distance: 2.9
click at [7, 86] on div at bounding box center [8, 84] width 4 height 4
click at [11, 75] on div at bounding box center [8, 74] width 8 height 8
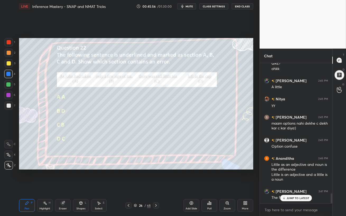
drag, startPoint x: 6, startPoint y: 106, endPoint x: 18, endPoint y: 113, distance: 13.4
click at [6, 106] on div at bounding box center [8, 105] width 8 height 8
click at [292, 186] on p "JUMP TO LATEST" at bounding box center [297, 197] width 23 height 3
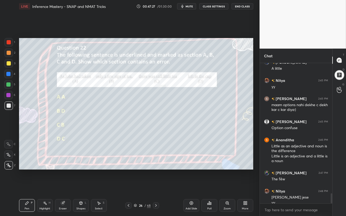
scroll to position [1826, 0]
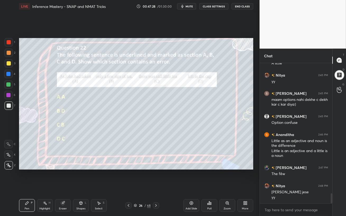
click at [156, 186] on icon at bounding box center [156, 205] width 4 height 4
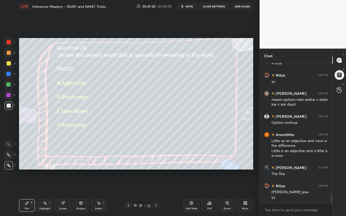
click at [8, 63] on div at bounding box center [9, 63] width 4 height 4
click at [209, 186] on icon at bounding box center [209, 203] width 4 height 4
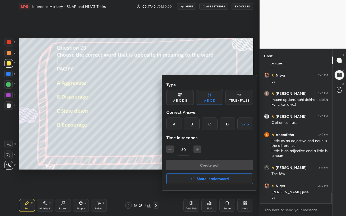
click at [175, 124] on div "A" at bounding box center [174, 123] width 16 height 13
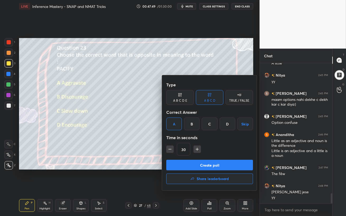
click at [220, 167] on button "Create poll" at bounding box center [209, 165] width 87 height 11
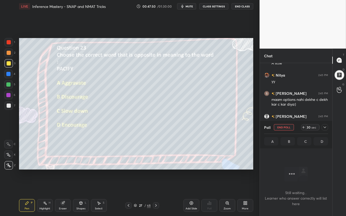
scroll to position [111, 71]
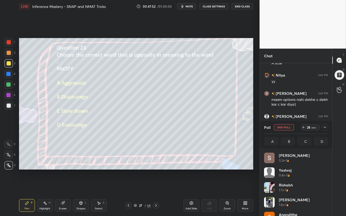
click at [182, 9] on button "mute" at bounding box center [186, 6] width 19 height 6
click at [182, 7] on icon "button" at bounding box center [180, 6] width 3 height 3
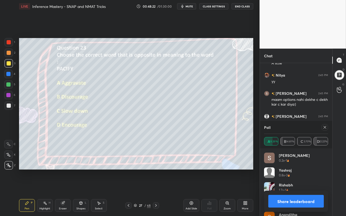
click at [324, 128] on icon at bounding box center [324, 127] width 4 height 4
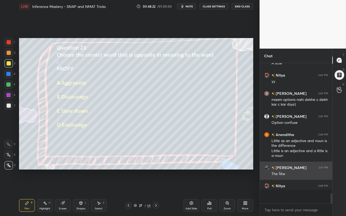
scroll to position [95, 71]
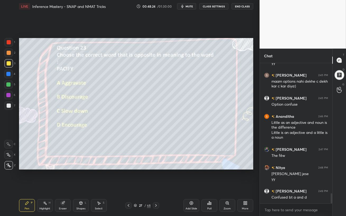
click at [7, 72] on div at bounding box center [8, 74] width 4 height 4
click at [6, 64] on div at bounding box center [8, 63] width 8 height 8
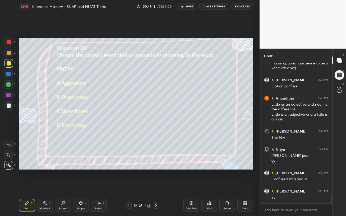
click at [155, 186] on icon at bounding box center [156, 205] width 4 height 4
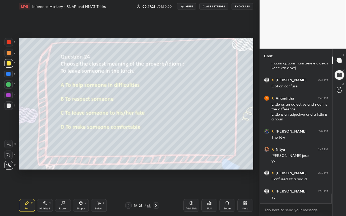
click at [209, 186] on div "Poll" at bounding box center [209, 205] width 16 height 13
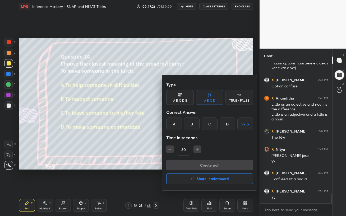
click at [208, 126] on div "C" at bounding box center [209, 123] width 16 height 13
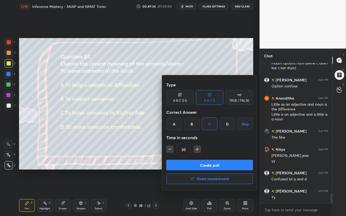
click at [216, 165] on button "Create poll" at bounding box center [209, 165] width 87 height 11
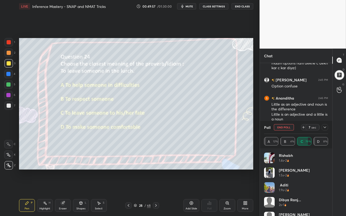
scroll to position [1907, 0]
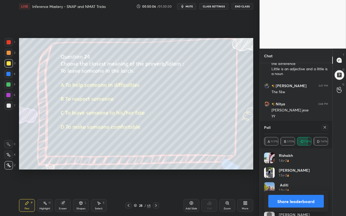
click at [325, 128] on icon at bounding box center [324, 127] width 3 height 3
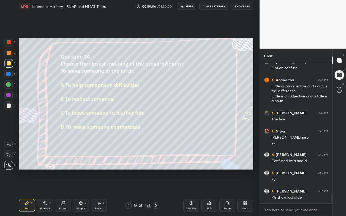
scroll to position [139, 71]
click at [8, 83] on div at bounding box center [8, 84] width 4 height 4
click at [6, 105] on div at bounding box center [8, 105] width 8 height 8
click at [129, 186] on icon at bounding box center [128, 205] width 4 height 4
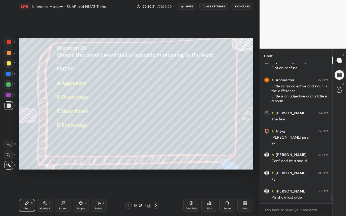
scroll to position [1885, 0]
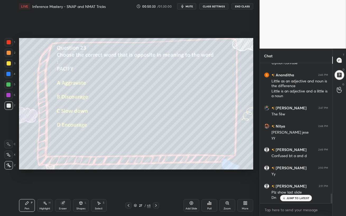
click at [155, 186] on icon at bounding box center [156, 205] width 2 height 3
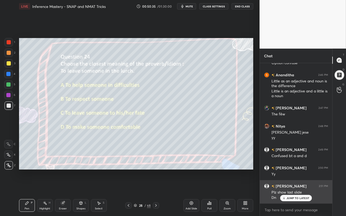
drag, startPoint x: 284, startPoint y: 199, endPoint x: 292, endPoint y: 201, distance: 8.3
click at [284, 186] on icon at bounding box center [283, 197] width 3 height 3
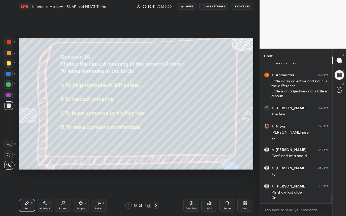
click at [7, 95] on div at bounding box center [8, 95] width 4 height 4
click at [8, 88] on div at bounding box center [8, 84] width 8 height 8
click at [8, 73] on div at bounding box center [8, 74] width 4 height 4
click at [9, 62] on div at bounding box center [9, 63] width 4 height 4
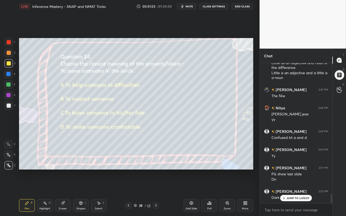
click at [285, 186] on icon at bounding box center [283, 197] width 3 height 3
click at [62, 186] on div "Eraser" at bounding box center [63, 208] width 8 height 3
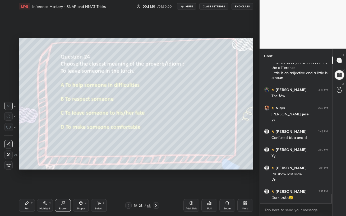
click at [11, 129] on div at bounding box center [8, 127] width 8 height 8
click at [21, 186] on div "Pen P" at bounding box center [27, 205] width 16 height 13
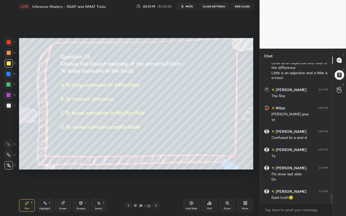
drag, startPoint x: 9, startPoint y: 85, endPoint x: 18, endPoint y: 88, distance: 9.9
click at [9, 85] on div at bounding box center [8, 84] width 4 height 4
click at [157, 186] on icon at bounding box center [156, 205] width 4 height 4
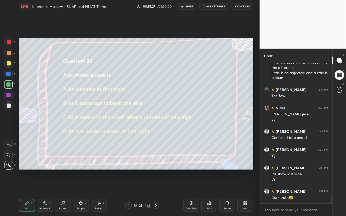
scroll to position [1922, 0]
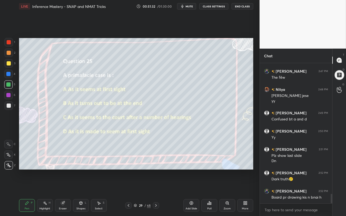
click at [10, 65] on div at bounding box center [9, 63] width 4 height 4
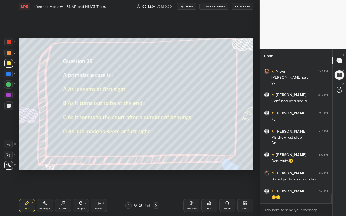
click at [209, 186] on div "Poll" at bounding box center [209, 205] width 16 height 13
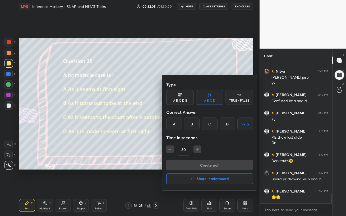
click at [171, 122] on div "A" at bounding box center [174, 123] width 16 height 13
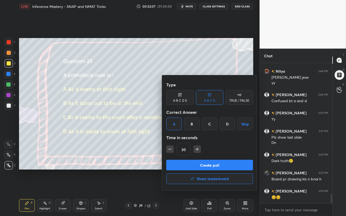
scroll to position [1945, 0]
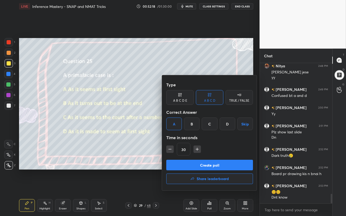
click at [213, 164] on button "Create poll" at bounding box center [209, 165] width 87 height 11
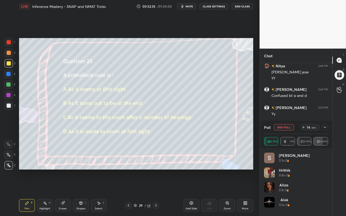
scroll to position [1991, 0]
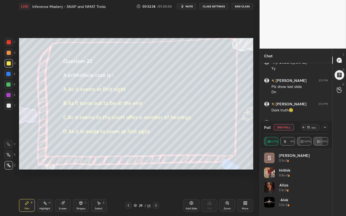
click at [324, 126] on icon at bounding box center [324, 127] width 4 height 4
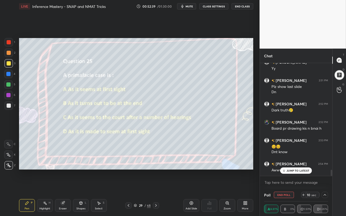
scroll to position [2009, 0]
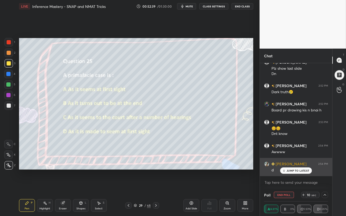
click at [289, 172] on div "JUMP TO LATEST" at bounding box center [296, 170] width 32 height 6
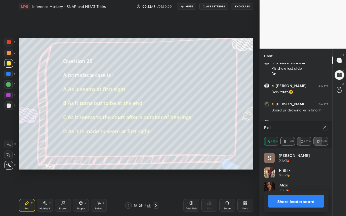
scroll to position [62, 62]
click at [326, 127] on icon at bounding box center [324, 127] width 4 height 4
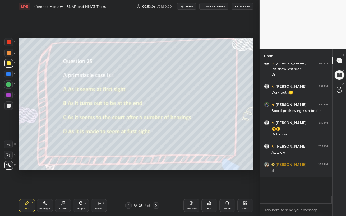
scroll to position [1991, 0]
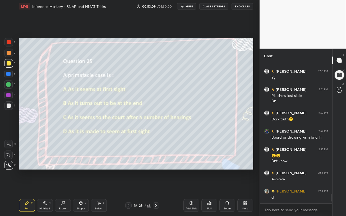
click at [7, 81] on div at bounding box center [8, 84] width 8 height 8
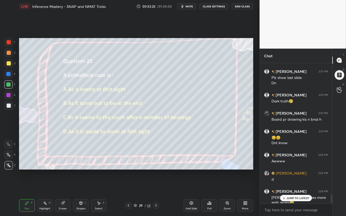
drag, startPoint x: 289, startPoint y: 199, endPoint x: 286, endPoint y: 202, distance: 4.2
click at [289, 186] on p "JUMP TO LATEST" at bounding box center [297, 197] width 23 height 3
drag, startPoint x: 8, startPoint y: 98, endPoint x: 11, endPoint y: 100, distance: 3.4
click at [8, 97] on div at bounding box center [8, 95] width 8 height 8
click at [11, 95] on div at bounding box center [8, 95] width 8 height 8
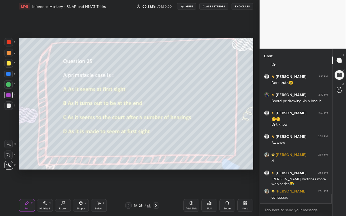
scroll to position [2037, 0]
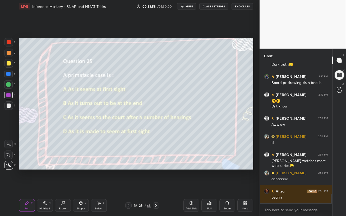
click at [8, 84] on div at bounding box center [8, 84] width 4 height 4
click at [63, 186] on div "Eraser" at bounding box center [63, 205] width 16 height 13
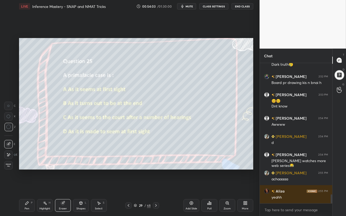
click at [25, 186] on div "Pen P" at bounding box center [27, 205] width 16 height 13
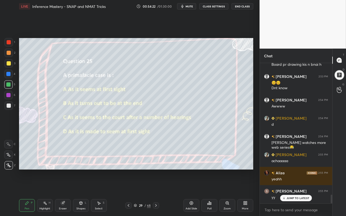
scroll to position [2091, 0]
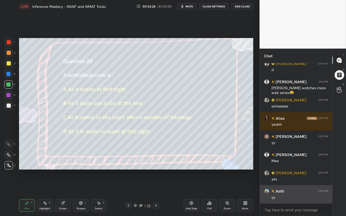
click at [289, 186] on div "yy" at bounding box center [299, 197] width 56 height 5
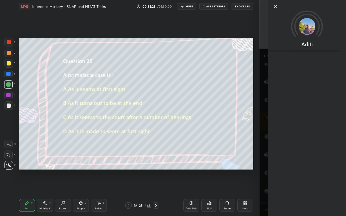
click at [194, 186] on div "Setting up your live class Poll for secs No correct answer Start poll" at bounding box center [136, 104] width 238 height 182
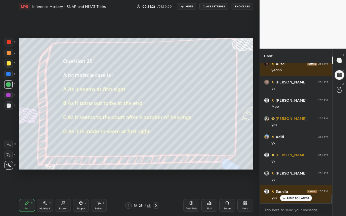
scroll to position [2182, 0]
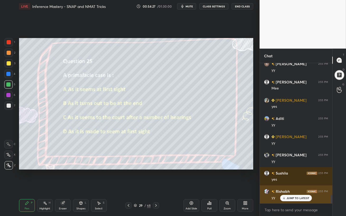
click at [284, 186] on icon at bounding box center [283, 197] width 3 height 3
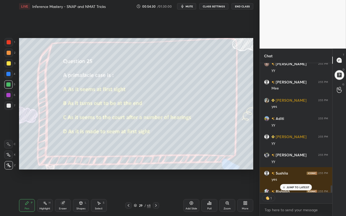
scroll to position [2211, 0]
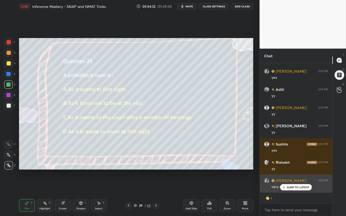
click at [285, 186] on icon at bounding box center [283, 187] width 3 height 3
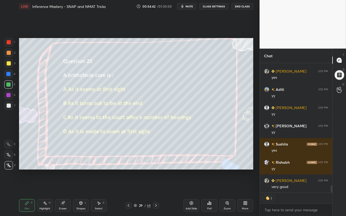
click at [157, 186] on icon at bounding box center [156, 205] width 4 height 4
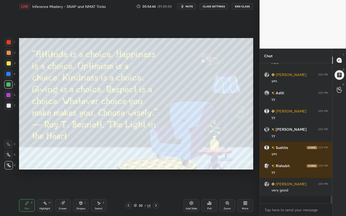
click at [10, 107] on div at bounding box center [9, 105] width 4 height 4
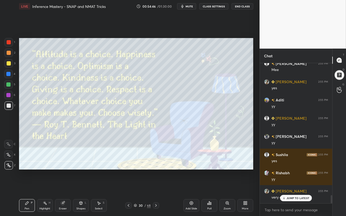
scroll to position [2223, 0]
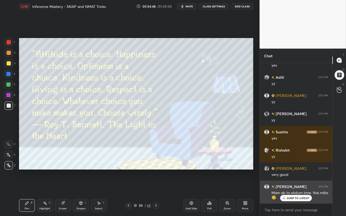
click at [291, 186] on p "JUMP TO LATEST" at bounding box center [297, 197] width 23 height 3
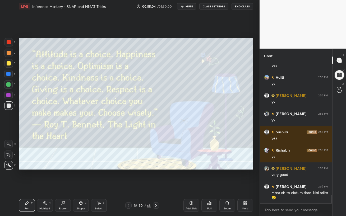
scroll to position [2228, 0]
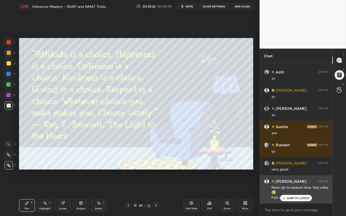
click at [296, 186] on p "JUMP TO LATEST" at bounding box center [297, 197] width 23 height 3
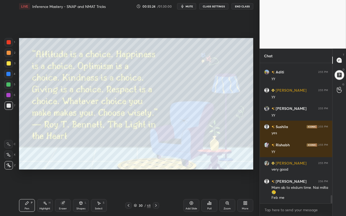
click at [156, 186] on icon at bounding box center [156, 205] width 4 height 4
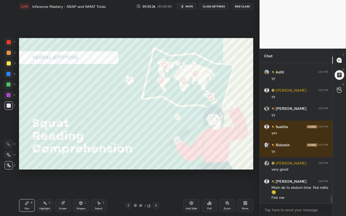
click at [155, 186] on icon at bounding box center [156, 205] width 4 height 4
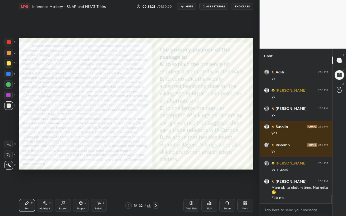
click at [155, 186] on icon at bounding box center [156, 205] width 4 height 4
click at [156, 186] on icon at bounding box center [156, 205] width 2 height 3
click at [156, 186] on icon at bounding box center [156, 205] width 4 height 4
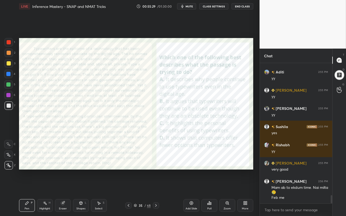
click at [156, 186] on icon at bounding box center [156, 205] width 4 height 4
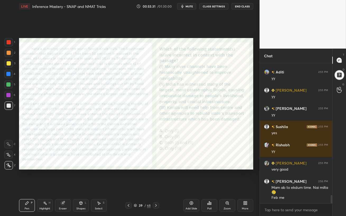
click at [156, 186] on icon at bounding box center [156, 205] width 2 height 3
click at [130, 186] on icon at bounding box center [128, 205] width 4 height 4
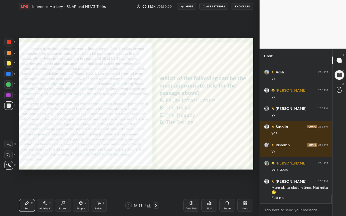
click at [130, 186] on icon at bounding box center [128, 205] width 4 height 4
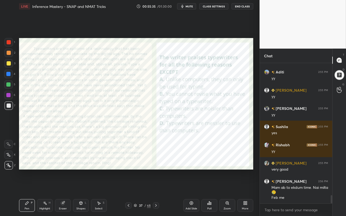
click at [154, 186] on icon at bounding box center [156, 205] width 4 height 4
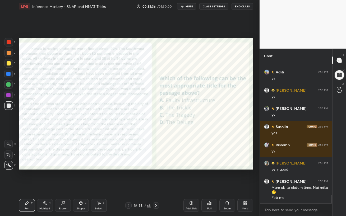
click at [7, 43] on div at bounding box center [8, 42] width 8 height 8
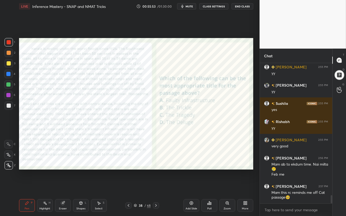
click at [156, 186] on icon at bounding box center [156, 205] width 4 height 4
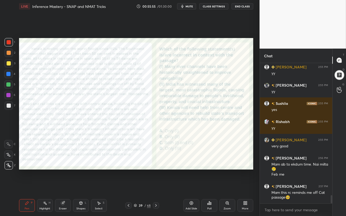
click at [156, 186] on icon at bounding box center [156, 205] width 2 height 3
click at [128, 186] on icon at bounding box center [128, 205] width 4 height 4
click at [129, 186] on icon at bounding box center [128, 205] width 4 height 4
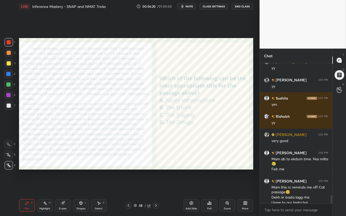
scroll to position [2262, 0]
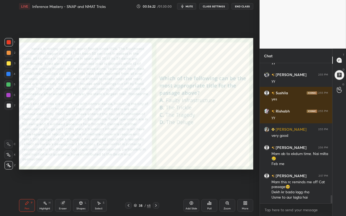
click at [188, 7] on span "mute" at bounding box center [188, 6] width 7 height 4
click at [63, 186] on div "Eraser" at bounding box center [63, 205] width 16 height 13
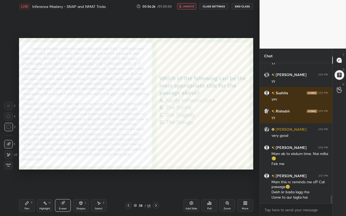
click at [30, 186] on div "Pen P" at bounding box center [27, 205] width 16 height 13
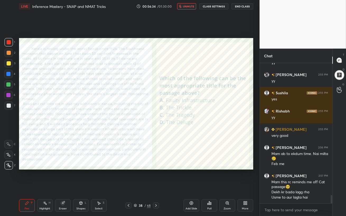
drag, startPoint x: 187, startPoint y: 185, endPoint x: 187, endPoint y: 5, distance: 179.3
click at [187, 5] on span "unmute" at bounding box center [188, 6] width 11 height 4
click at [184, 8] on icon "button" at bounding box center [182, 6] width 4 height 4
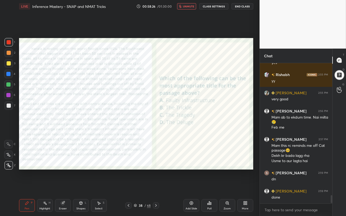
scroll to position [2317, 0]
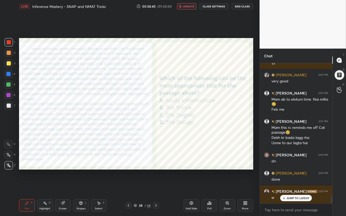
click at [190, 7] on span "unmute" at bounding box center [188, 6] width 11 height 4
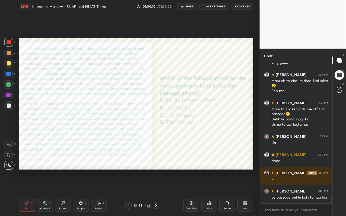
scroll to position [2353, 0]
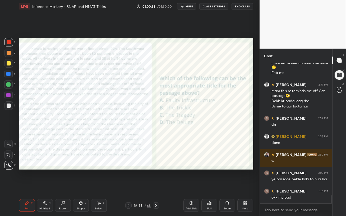
click at [6, 85] on div at bounding box center [8, 84] width 8 height 8
drag, startPoint x: 67, startPoint y: 202, endPoint x: 87, endPoint y: 193, distance: 22.3
click at [66, 186] on div "Eraser" at bounding box center [63, 205] width 16 height 13
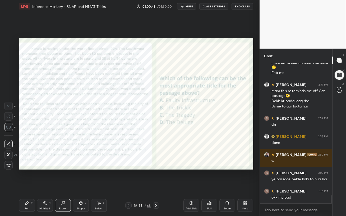
click at [210, 186] on div "Poll" at bounding box center [209, 208] width 4 height 3
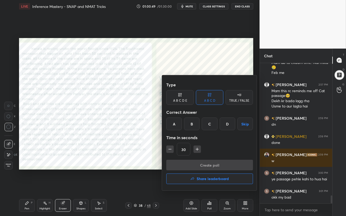
click at [227, 125] on div "D" at bounding box center [227, 123] width 16 height 13
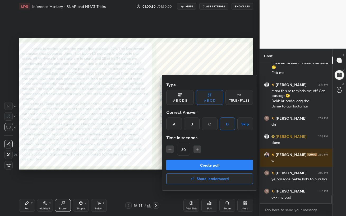
click at [215, 166] on button "Create poll" at bounding box center [209, 165] width 87 height 11
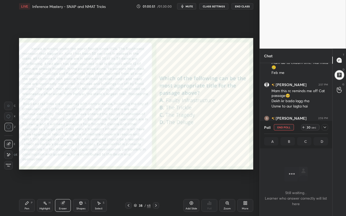
scroll to position [2399, 0]
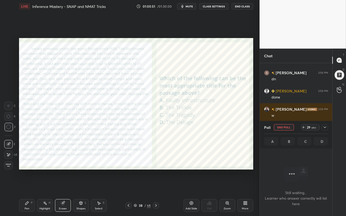
click at [184, 7] on icon "button" at bounding box center [182, 6] width 4 height 4
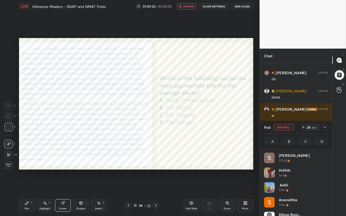
scroll to position [62, 62]
click at [184, 7] on span "unmute" at bounding box center [188, 6] width 11 height 4
click at [325, 127] on icon at bounding box center [324, 127] width 3 height 2
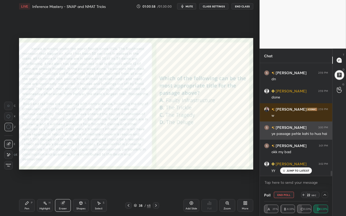
scroll to position [0, 2]
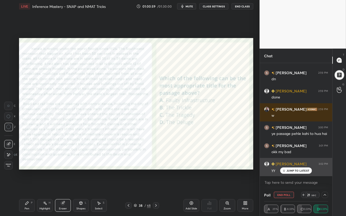
click at [297, 171] on p "JUMP TO LATEST" at bounding box center [297, 170] width 23 height 3
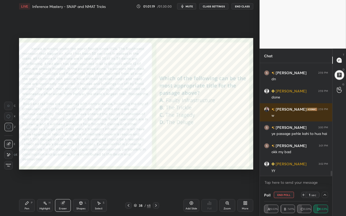
click at [282, 186] on button "End Poll" at bounding box center [284, 195] width 20 height 6
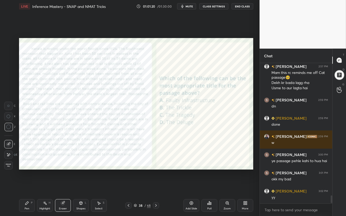
scroll to position [2, 2]
click at [25, 186] on div "Pen P" at bounding box center [27, 205] width 16 height 13
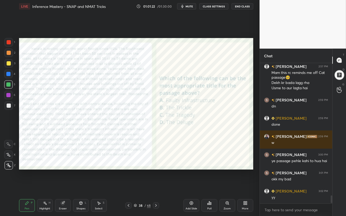
click at [7, 95] on div at bounding box center [8, 95] width 4 height 4
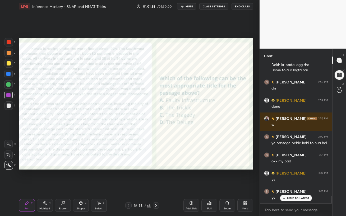
click at [157, 186] on icon at bounding box center [156, 205] width 4 height 4
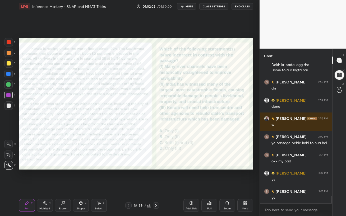
scroll to position [2408, 0]
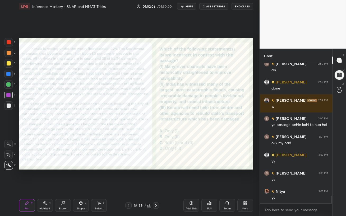
click at [188, 6] on span "mute" at bounding box center [188, 6] width 7 height 4
click at [191, 6] on span "unmute" at bounding box center [188, 6] width 11 height 4
click at [211, 186] on div "Poll" at bounding box center [209, 205] width 16 height 13
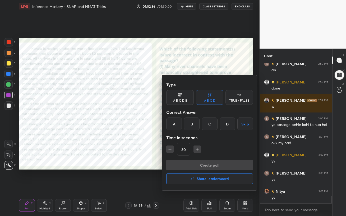
click at [213, 123] on div "C" at bounding box center [209, 123] width 16 height 13
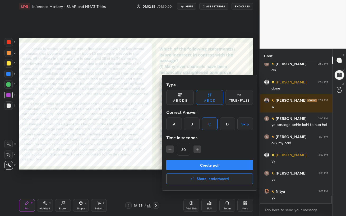
click at [220, 164] on button "Create poll" at bounding box center [209, 165] width 87 height 11
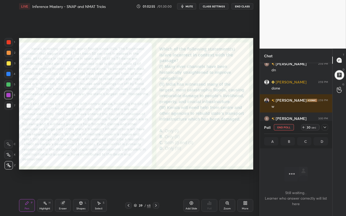
scroll to position [2, 2]
click at [189, 6] on span "mute" at bounding box center [188, 6] width 7 height 4
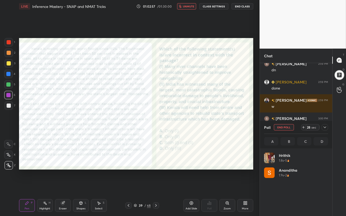
scroll to position [62, 62]
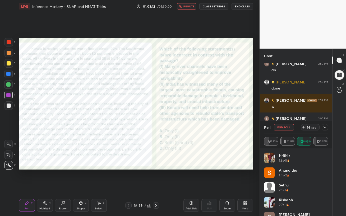
click at [189, 3] on button "unmute" at bounding box center [186, 6] width 19 height 6
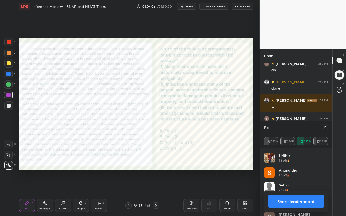
click at [325, 128] on icon at bounding box center [324, 127] width 4 height 4
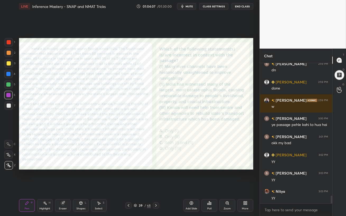
scroll to position [95, 71]
click at [156, 186] on icon at bounding box center [156, 205] width 4 height 4
click at [7, 83] on div at bounding box center [8, 84] width 4 height 4
click at [8, 75] on div at bounding box center [8, 74] width 4 height 4
click at [12, 45] on div at bounding box center [8, 42] width 8 height 8
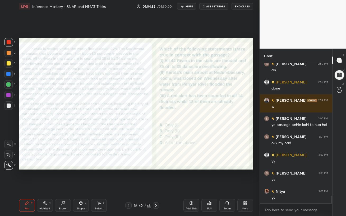
click at [188, 7] on span "mute" at bounding box center [188, 6] width 7 height 4
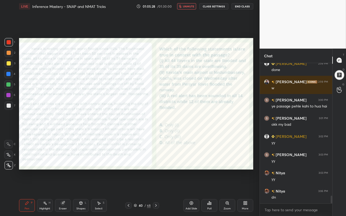
scroll to position [2444, 0]
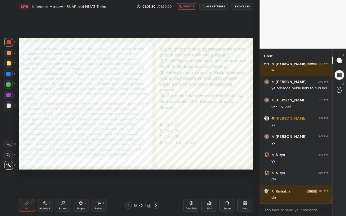
click at [185, 6] on span "unmute" at bounding box center [188, 6] width 11 height 4
click at [209, 186] on div "Poll" at bounding box center [209, 205] width 16 height 13
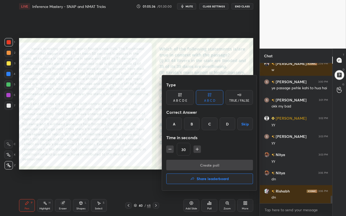
click at [229, 125] on div "D" at bounding box center [227, 123] width 16 height 13
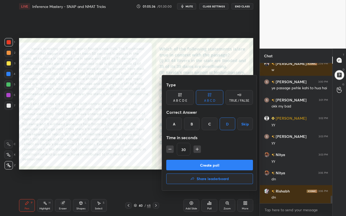
click at [220, 163] on button "Create poll" at bounding box center [209, 165] width 87 height 11
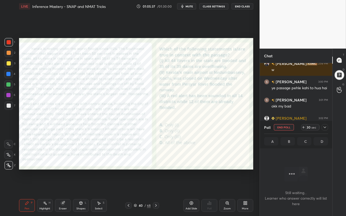
scroll to position [2, 2]
click at [189, 4] on button "mute" at bounding box center [186, 6] width 19 height 6
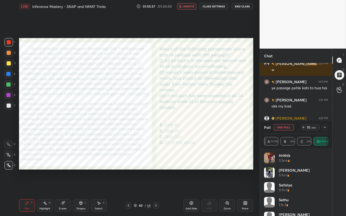
scroll to position [2490, 0]
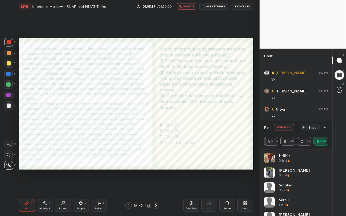
click at [184, 7] on span "unmute" at bounding box center [188, 6] width 11 height 4
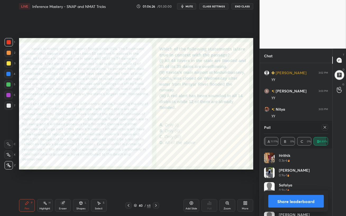
click at [324, 129] on icon at bounding box center [324, 127] width 4 height 4
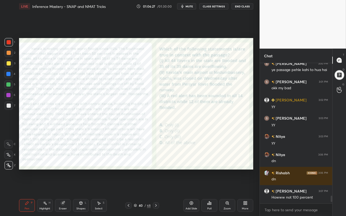
scroll to position [2463, 0]
click at [246, 186] on div "More" at bounding box center [245, 205] width 16 height 13
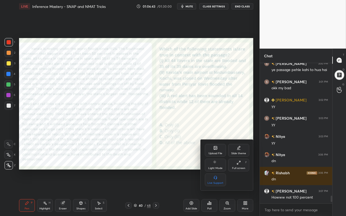
click at [213, 152] on div "Upload File" at bounding box center [215, 153] width 14 height 3
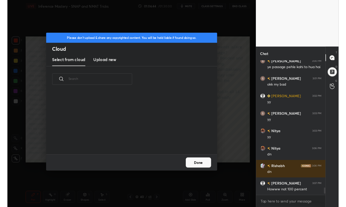
scroll to position [65, 169]
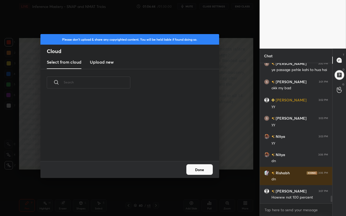
drag, startPoint x: 104, startPoint y: 62, endPoint x: 106, endPoint y: 67, distance: 5.4
click at [104, 62] on h3 "Upload new" at bounding box center [102, 62] width 24 height 6
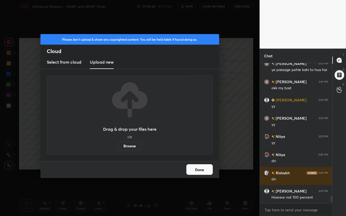
click at [128, 147] on label "Browse" at bounding box center [129, 146] width 23 height 8
click at [118, 147] on input "Browse" at bounding box center [118, 146] width 0 height 8
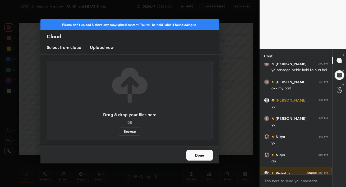
scroll to position [2, 2]
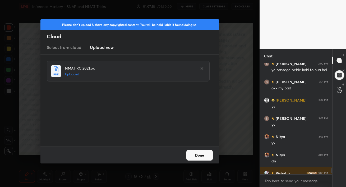
click at [192, 156] on button "Done" at bounding box center [199, 155] width 26 height 11
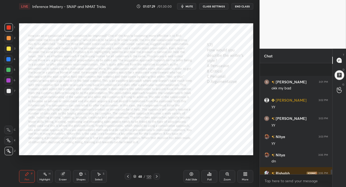
scroll to position [2510, 0]
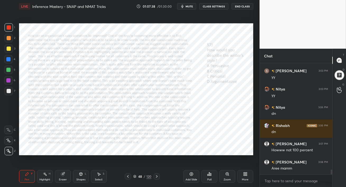
drag, startPoint x: 7, startPoint y: 68, endPoint x: 12, endPoint y: 71, distance: 5.1
click at [7, 68] on div at bounding box center [8, 70] width 4 height 4
click at [157, 176] on icon at bounding box center [156, 176] width 4 height 4
click at [156, 176] on icon at bounding box center [156, 176] width 4 height 4
click at [157, 176] on icon at bounding box center [156, 176] width 4 height 4
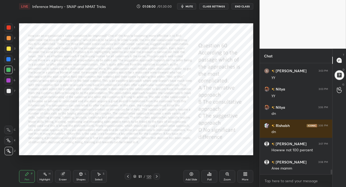
click at [157, 176] on icon at bounding box center [156, 176] width 4 height 4
click at [134, 186] on div "Pen P Highlight H Eraser Shapes L Select S 52 / 120 Add Slide Poll Zoom More" at bounding box center [136, 176] width 234 height 21
click at [158, 176] on icon at bounding box center [156, 176] width 4 height 4
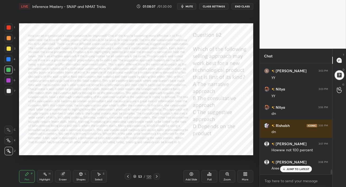
scroll to position [2528, 0]
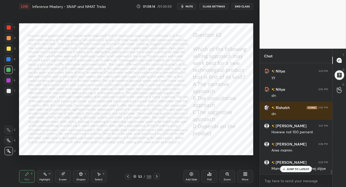
click at [284, 167] on div "JUMP TO LATEST" at bounding box center [296, 169] width 32 height 6
click at [156, 176] on icon at bounding box center [157, 176] width 2 height 3
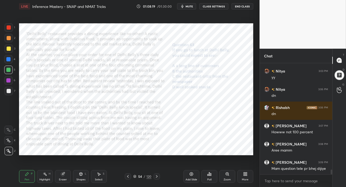
click at [129, 175] on icon at bounding box center [128, 176] width 4 height 4
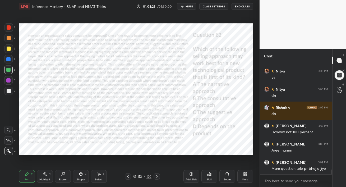
click at [128, 176] on icon at bounding box center [128, 176] width 4 height 4
click at [129, 177] on icon at bounding box center [128, 176] width 4 height 4
click at [128, 177] on icon at bounding box center [128, 176] width 4 height 4
click at [128, 177] on icon at bounding box center [128, 176] width 2 height 3
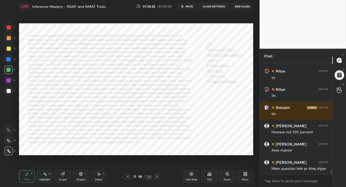
click at [128, 176] on icon at bounding box center [128, 176] width 4 height 4
click at [156, 176] on icon at bounding box center [156, 176] width 4 height 4
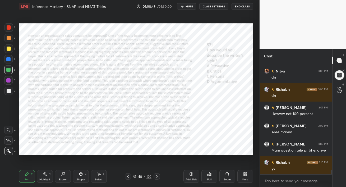
scroll to position [2559, 0]
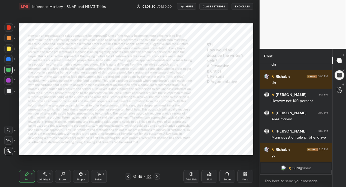
click at [185, 7] on button "mute" at bounding box center [186, 6] width 19 height 6
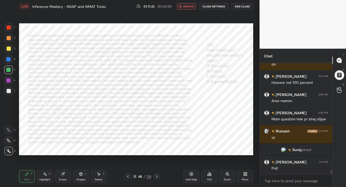
click at [185, 7] on span "unmute" at bounding box center [188, 6] width 11 height 4
click at [208, 176] on div "Poll" at bounding box center [209, 176] width 16 height 13
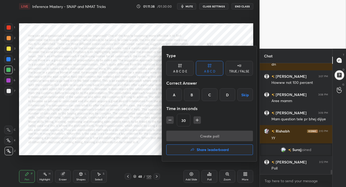
click at [175, 96] on div "A" at bounding box center [174, 94] width 16 height 13
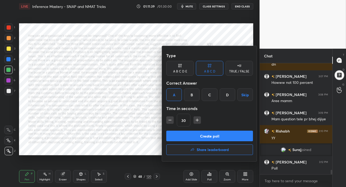
click at [215, 136] on button "Create poll" at bounding box center [209, 135] width 87 height 11
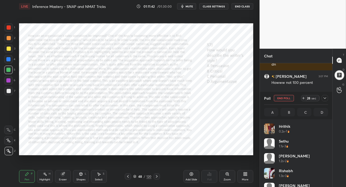
scroll to position [62, 62]
click at [280, 99] on button "End Poll" at bounding box center [284, 98] width 20 height 6
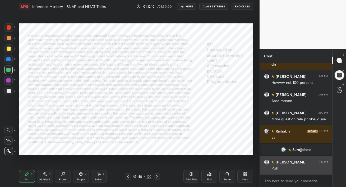
scroll to position [65, 71]
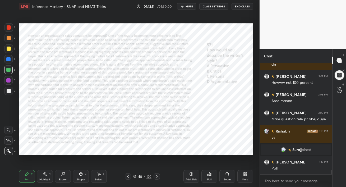
click at [157, 176] on icon at bounding box center [157, 176] width 2 height 3
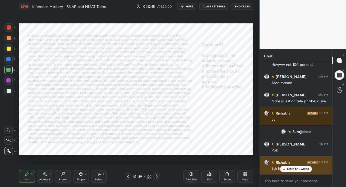
click at [290, 170] on p "JUMP TO LATEST" at bounding box center [297, 168] width 23 height 3
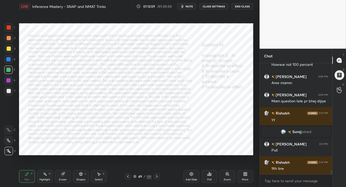
click at [208, 177] on div "Poll" at bounding box center [209, 176] width 16 height 13
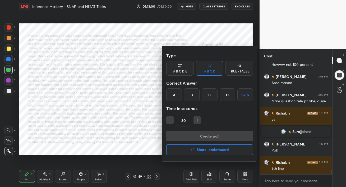
click at [208, 95] on div "C" at bounding box center [209, 94] width 16 height 13
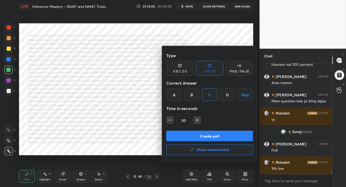
click at [204, 135] on button "Create poll" at bounding box center [209, 135] width 87 height 11
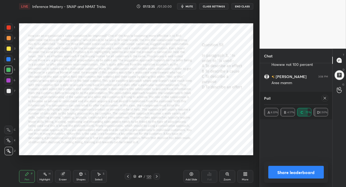
scroll to position [203, 0]
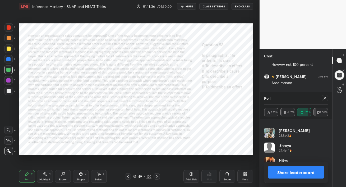
click at [325, 98] on icon at bounding box center [324, 98] width 4 height 4
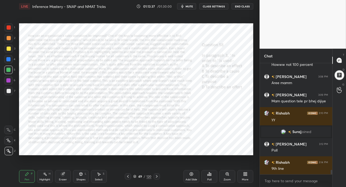
scroll to position [109, 71]
click at [156, 177] on icon at bounding box center [156, 176] width 4 height 4
click at [208, 177] on div "Poll" at bounding box center [209, 176] width 16 height 13
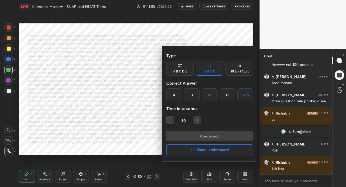
click at [207, 93] on div "C" at bounding box center [209, 94] width 16 height 13
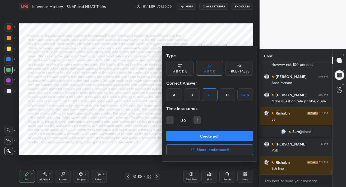
click at [206, 136] on button "Create poll" at bounding box center [209, 135] width 87 height 11
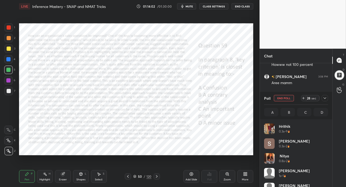
scroll to position [62, 62]
click at [324, 98] on icon at bounding box center [324, 98] width 4 height 4
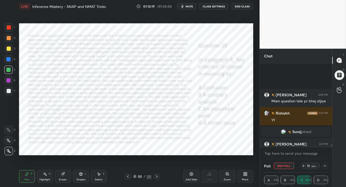
scroll to position [2641, 0]
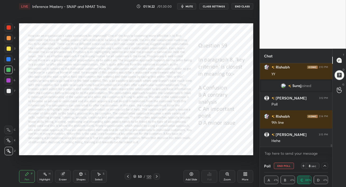
click at [323, 165] on icon at bounding box center [324, 165] width 4 height 4
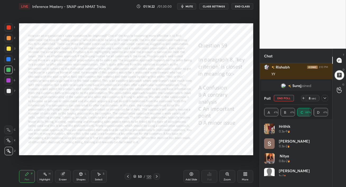
scroll to position [62, 62]
click at [287, 98] on button "End Poll" at bounding box center [284, 98] width 20 height 6
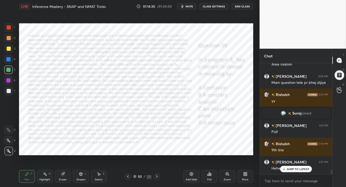
scroll to position [65, 71]
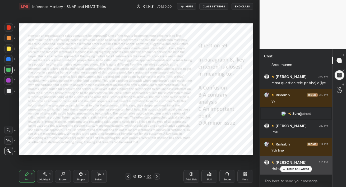
click at [297, 171] on div "JUMP TO LATEST" at bounding box center [296, 169] width 32 height 6
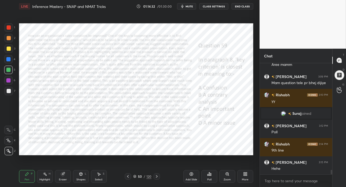
click at [221, 157] on div "Setting up your live class Poll for secs No correct answer Start poll" at bounding box center [136, 89] width 238 height 153
click at [6, 81] on div at bounding box center [8, 80] width 4 height 4
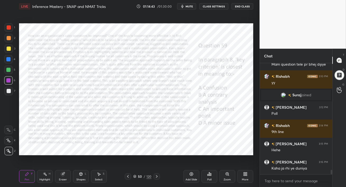
click at [156, 176] on icon at bounding box center [156, 176] width 4 height 4
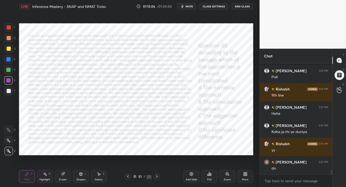
scroll to position [2687, 0]
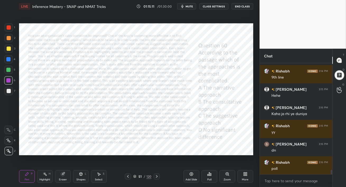
click at [207, 180] on div "Poll" at bounding box center [209, 179] width 4 height 3
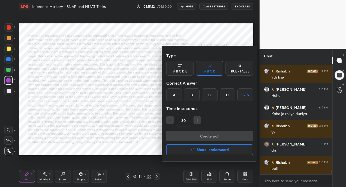
drag, startPoint x: 192, startPoint y: 94, endPoint x: 193, endPoint y: 98, distance: 3.8
click at [192, 94] on div "B" at bounding box center [192, 94] width 16 height 13
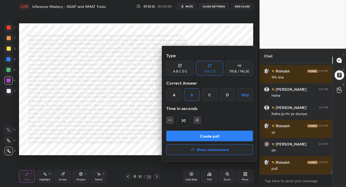
click at [197, 136] on button "Create poll" at bounding box center [209, 135] width 87 height 11
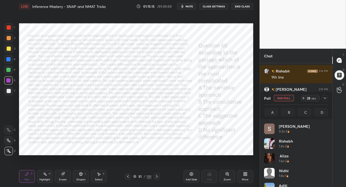
scroll to position [62, 62]
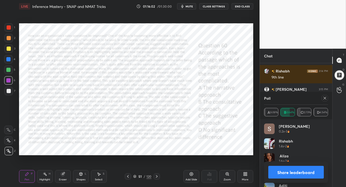
click at [325, 98] on icon at bounding box center [324, 98] width 4 height 4
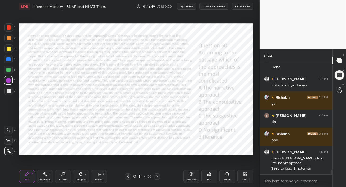
scroll to position [2733, 0]
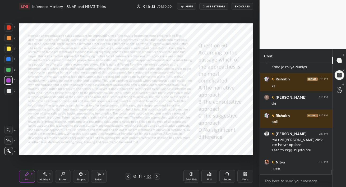
click at [157, 177] on icon at bounding box center [156, 176] width 4 height 4
click at [210, 178] on div "Poll" at bounding box center [209, 179] width 4 height 3
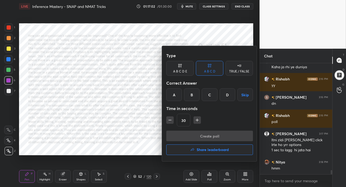
click at [208, 95] on div "C" at bounding box center [209, 94] width 16 height 13
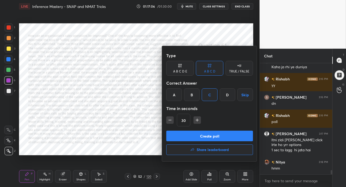
click at [220, 136] on button "Create poll" at bounding box center [209, 135] width 87 height 11
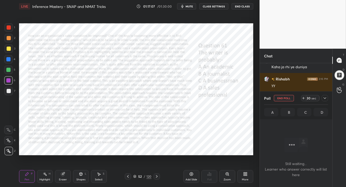
scroll to position [2, 2]
click at [245, 176] on icon at bounding box center [245, 174] width 4 height 4
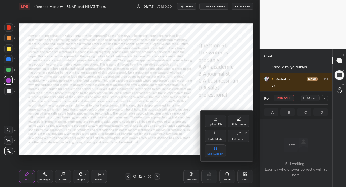
click at [215, 120] on icon at bounding box center [215, 118] width 3 height 3
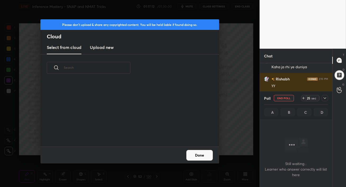
scroll to position [65, 169]
click at [99, 48] on h3 "Upload new" at bounding box center [102, 47] width 24 height 6
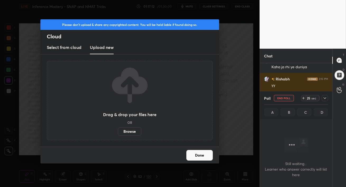
scroll to position [2779, 0]
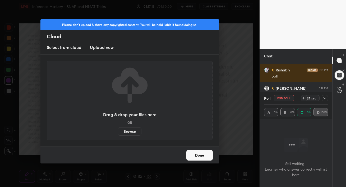
click at [128, 131] on label "Browse" at bounding box center [129, 131] width 23 height 8
click at [118, 131] on input "Browse" at bounding box center [118, 131] width 0 height 8
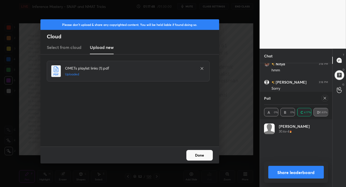
scroll to position [2849, 0]
click at [198, 157] on button "Done" at bounding box center [199, 155] width 26 height 11
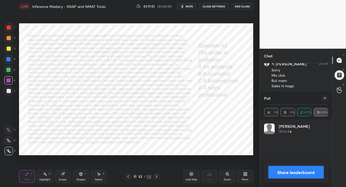
scroll to position [2867, 0]
click at [322, 99] on div at bounding box center [324, 98] width 6 height 6
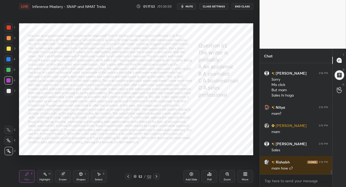
scroll to position [65, 71]
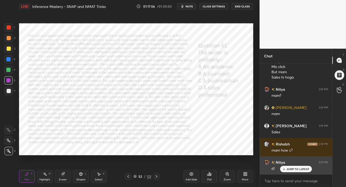
click at [297, 167] on div "JUMP TO LATEST" at bounding box center [296, 169] width 32 height 6
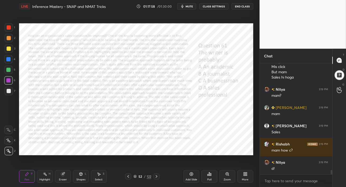
click at [208, 178] on div "Poll" at bounding box center [209, 179] width 4 height 3
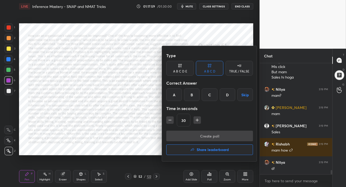
click at [224, 95] on div "D" at bounding box center [227, 94] width 16 height 13
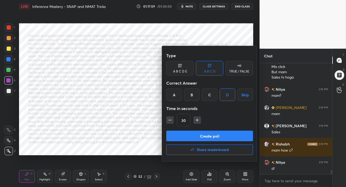
click at [213, 136] on button "Create poll" at bounding box center [209, 135] width 87 height 11
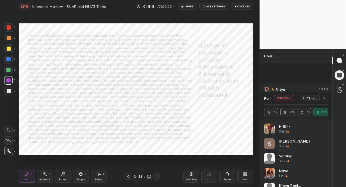
scroll to position [2909, 0]
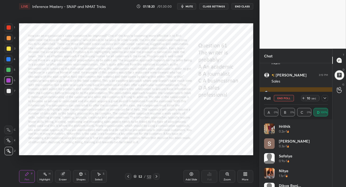
click at [325, 98] on icon at bounding box center [324, 98] width 4 height 4
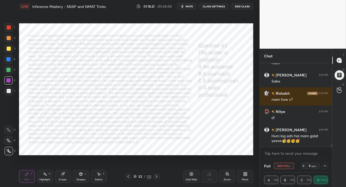
scroll to position [0, 0]
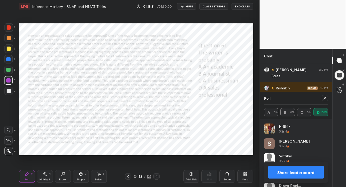
click at [325, 99] on icon at bounding box center [324, 98] width 4 height 4
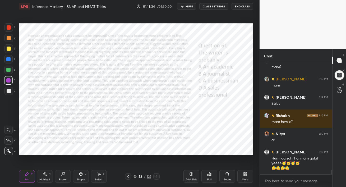
click at [8, 72] on div at bounding box center [8, 69] width 8 height 8
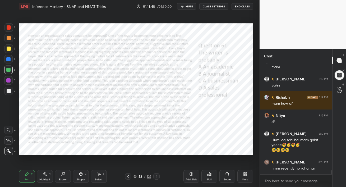
drag, startPoint x: 157, startPoint y: 177, endPoint x: 155, endPoint y: 186, distance: 9.8
click at [156, 186] on div "Pen P Highlight H Eraser Shapes L Select S 52 / 122 Add Slide Poll Zoom More" at bounding box center [136, 176] width 234 height 21
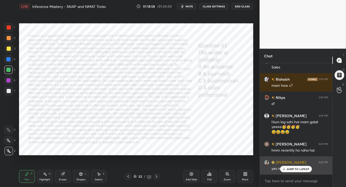
click at [297, 169] on p "JUMP TO LATEST" at bounding box center [297, 168] width 23 height 3
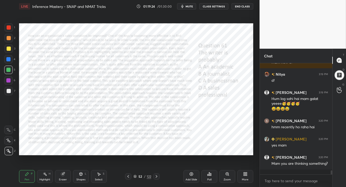
scroll to position [2951, 0]
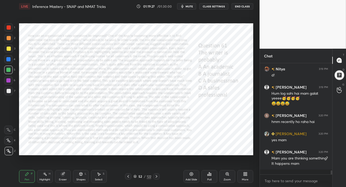
click at [157, 177] on icon at bounding box center [156, 176] width 4 height 4
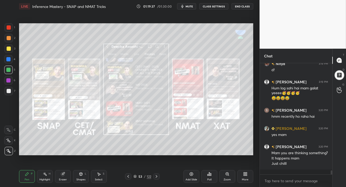
scroll to position [2975, 0]
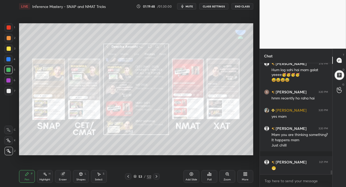
click at [157, 176] on icon at bounding box center [156, 176] width 4 height 4
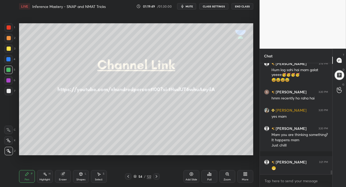
click at [157, 176] on icon at bounding box center [156, 176] width 2 height 3
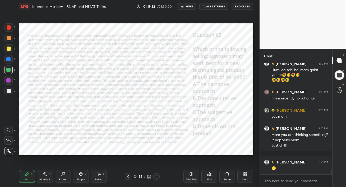
click at [61, 174] on icon at bounding box center [62, 173] width 3 height 3
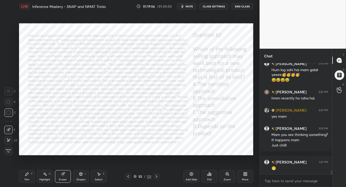
click at [22, 177] on div "Pen P" at bounding box center [27, 176] width 16 height 13
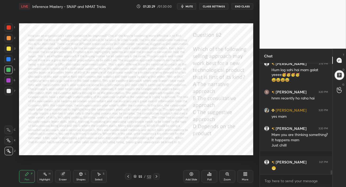
click at [208, 175] on icon at bounding box center [209, 174] width 4 height 4
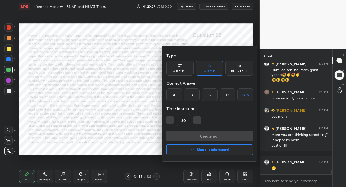
click at [188, 119] on input "30" at bounding box center [183, 120] width 13 height 13
click at [192, 97] on div "B" at bounding box center [192, 94] width 16 height 13
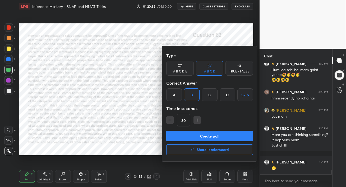
click at [214, 135] on button "Create poll" at bounding box center [209, 135] width 87 height 11
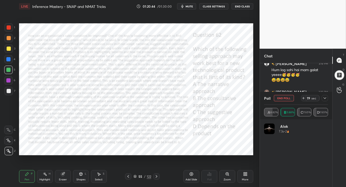
scroll to position [3020, 0]
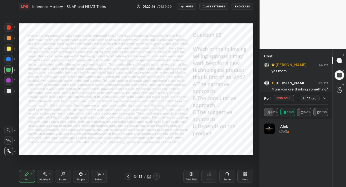
click at [324, 98] on icon at bounding box center [324, 98] width 4 height 4
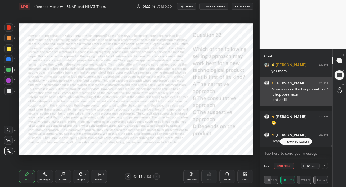
scroll to position [0, 0]
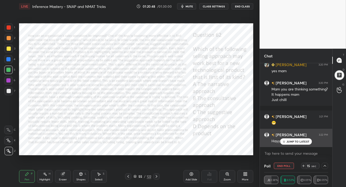
click at [293, 142] on p "JUMP TO LATEST" at bounding box center [297, 141] width 23 height 3
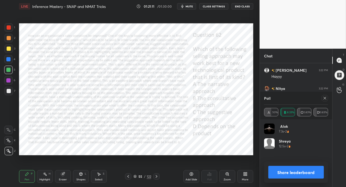
scroll to position [3103, 0]
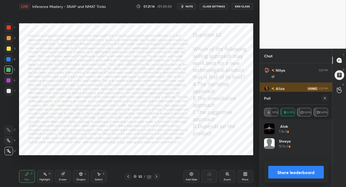
click at [327, 98] on div at bounding box center [324, 98] width 6 height 6
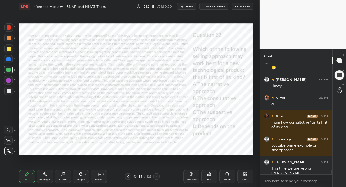
scroll to position [109, 71]
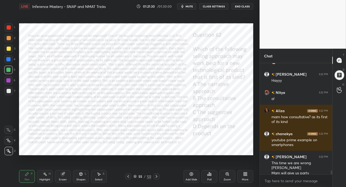
click at [9, 39] on div at bounding box center [9, 38] width 4 height 4
click at [9, 29] on div at bounding box center [9, 27] width 4 height 4
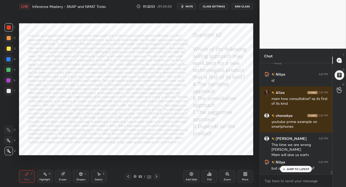
scroll to position [3117, 0]
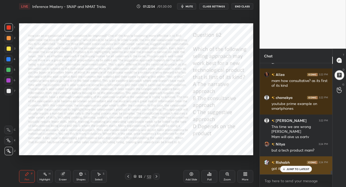
click at [291, 174] on div "[PERSON_NAME] 3:24 PM got it mam" at bounding box center [296, 165] width 72 height 18
click at [287, 169] on p "JUMP TO LATEST" at bounding box center [297, 168] width 23 height 3
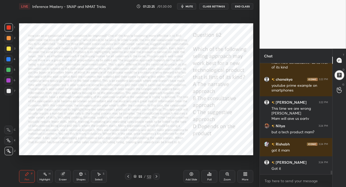
scroll to position [3154, 0]
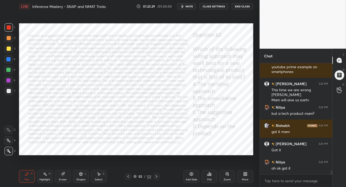
click at [156, 176] on icon at bounding box center [156, 176] width 2 height 3
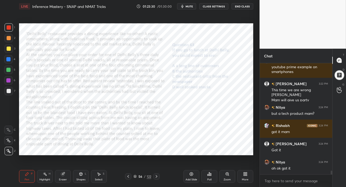
scroll to position [3172, 0]
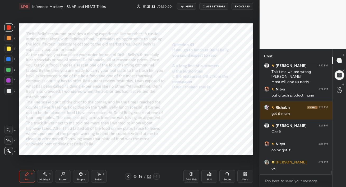
click at [128, 176] on icon at bounding box center [128, 176] width 4 height 4
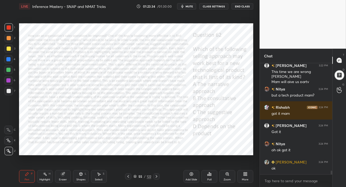
click at [157, 176] on icon at bounding box center [156, 176] width 4 height 4
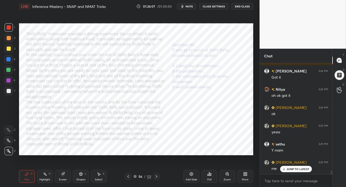
scroll to position [3245, 0]
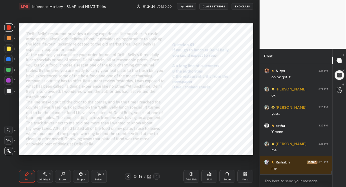
click at [188, 8] on button "mute" at bounding box center [186, 6] width 19 height 6
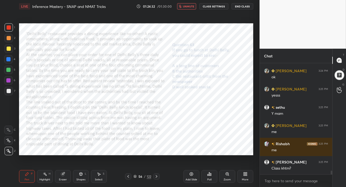
click at [188, 8] on button "unmute" at bounding box center [186, 6] width 19 height 6
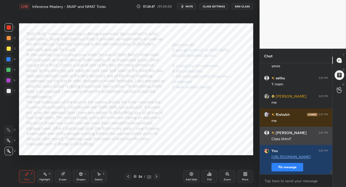
scroll to position [3311, 0]
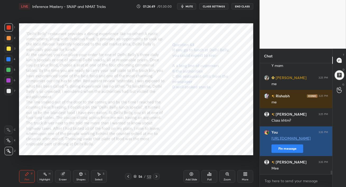
click at [281, 147] on button "Pin message" at bounding box center [287, 148] width 32 height 8
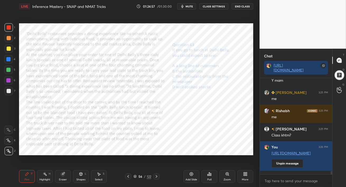
click at [6, 80] on div at bounding box center [8, 80] width 8 height 8
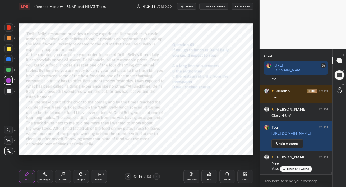
drag, startPoint x: 62, startPoint y: 178, endPoint x: 59, endPoint y: 178, distance: 2.9
click at [61, 178] on div "Eraser" at bounding box center [63, 179] width 8 height 3
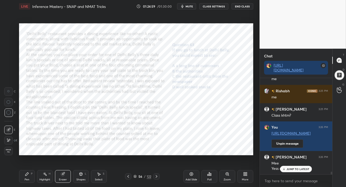
scroll to position [3349, 0]
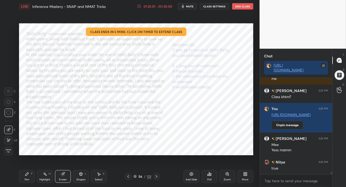
click at [155, 6] on div "01:25:01" at bounding box center [149, 6] width 15 height 3
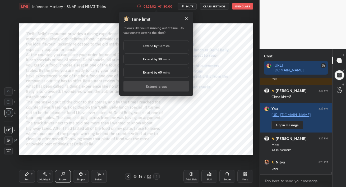
click at [157, 45] on h5 "Extend by 10 mins" at bounding box center [156, 45] width 26 height 5
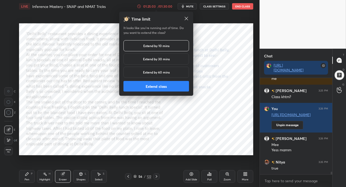
click at [156, 83] on button "Extend class" at bounding box center [155, 86] width 65 height 11
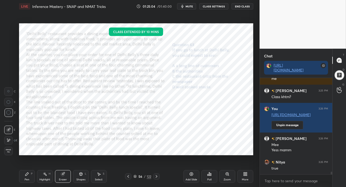
click at [190, 175] on icon at bounding box center [191, 174] width 4 height 4
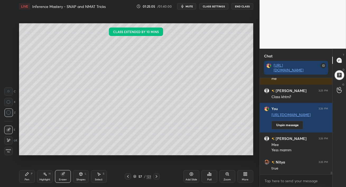
click at [28, 175] on div "Pen P" at bounding box center [27, 176] width 16 height 13
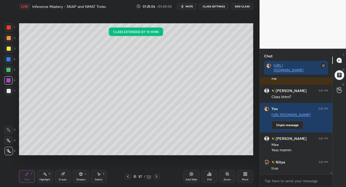
drag, startPoint x: 9, startPoint y: 39, endPoint x: 16, endPoint y: 41, distance: 7.7
click at [9, 38] on div at bounding box center [9, 38] width 4 height 4
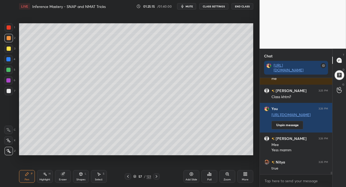
click at [7, 47] on div at bounding box center [9, 48] width 4 height 4
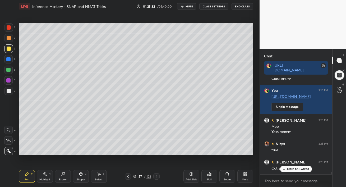
scroll to position [3385, 0]
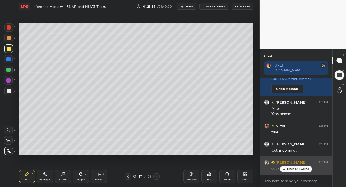
click at [298, 168] on p "JUMP TO LATEST" at bounding box center [297, 168] width 23 height 3
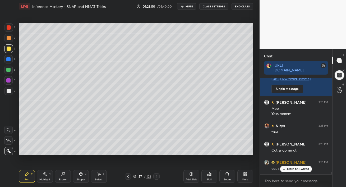
scroll to position [3398, 0]
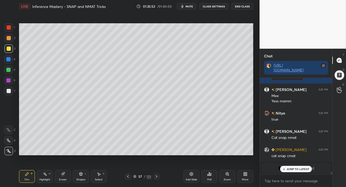
click at [294, 169] on p "JUMP TO LATEST" at bounding box center [297, 168] width 23 height 3
click at [10, 68] on div at bounding box center [8, 70] width 4 height 4
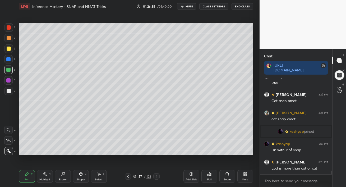
scroll to position [2452, 0]
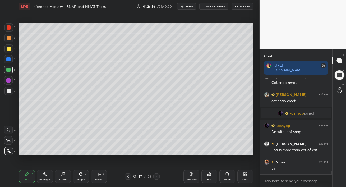
click at [190, 175] on icon at bounding box center [191, 174] width 4 height 4
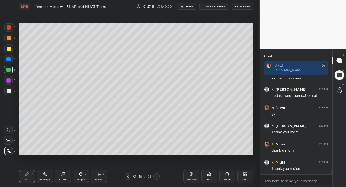
scroll to position [2525, 0]
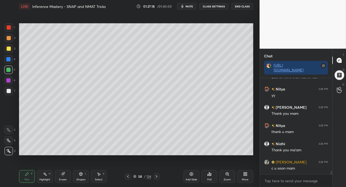
click at [239, 6] on button "End Class" at bounding box center [242, 6] width 22 height 6
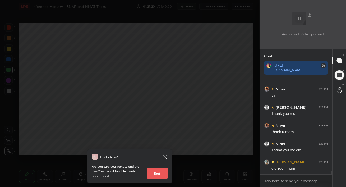
click at [156, 173] on button "End" at bounding box center [157, 173] width 21 height 11
type textarea "x"
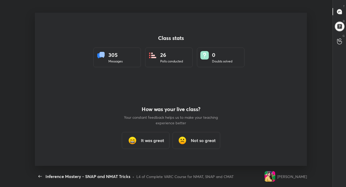
scroll to position [2, 0]
click at [150, 138] on h3 "It was great" at bounding box center [152, 140] width 23 height 6
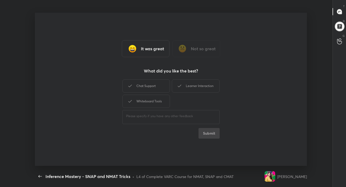
click at [139, 44] on div "It was great" at bounding box center [146, 48] width 48 height 17
click at [154, 86] on div "Chat Support" at bounding box center [146, 85] width 48 height 13
click at [181, 87] on icon at bounding box center [179, 86] width 6 height 6
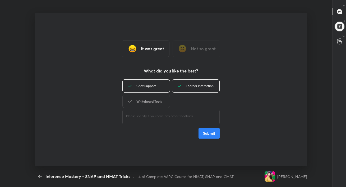
click at [154, 97] on div "Whiteboard Tools" at bounding box center [146, 101] width 48 height 13
click at [211, 137] on button "Submit" at bounding box center [208, 133] width 21 height 11
